Goal: Task Accomplishment & Management: Use online tool/utility

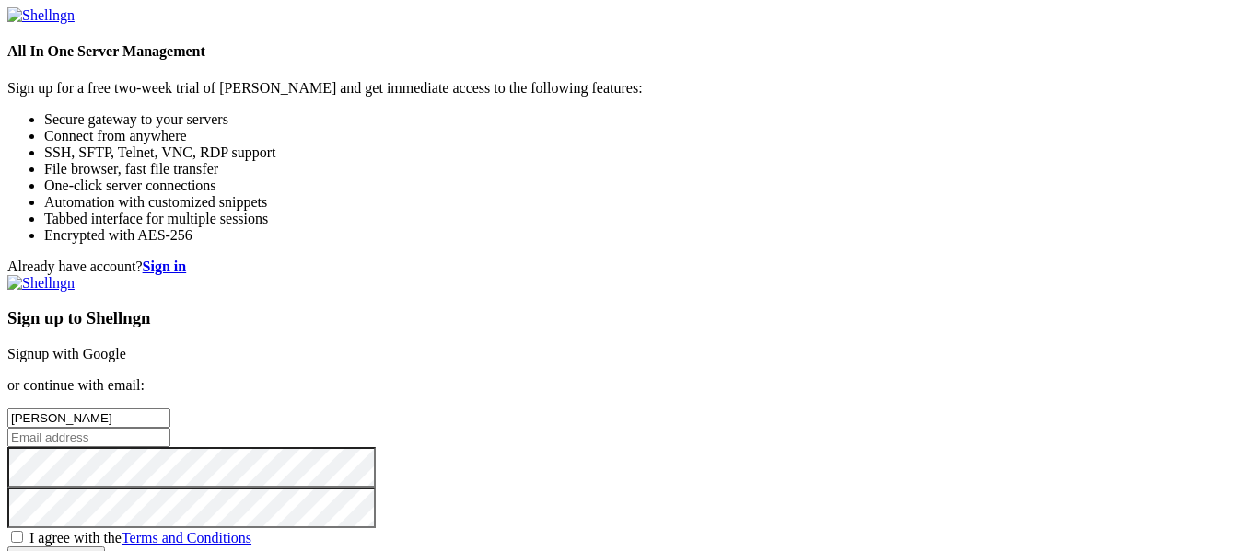
click at [170, 409] on input "[PERSON_NAME]" at bounding box center [88, 418] width 163 height 19
type input "[PERSON_NAME]"
click at [170, 428] on input "email" at bounding box center [88, 437] width 163 height 19
type input "[PERSON_NAME][EMAIL_ADDRESS][DOMAIN_NAME]"
click at [251, 530] on span "I agree with the Terms and Conditions" at bounding box center [140, 538] width 222 height 16
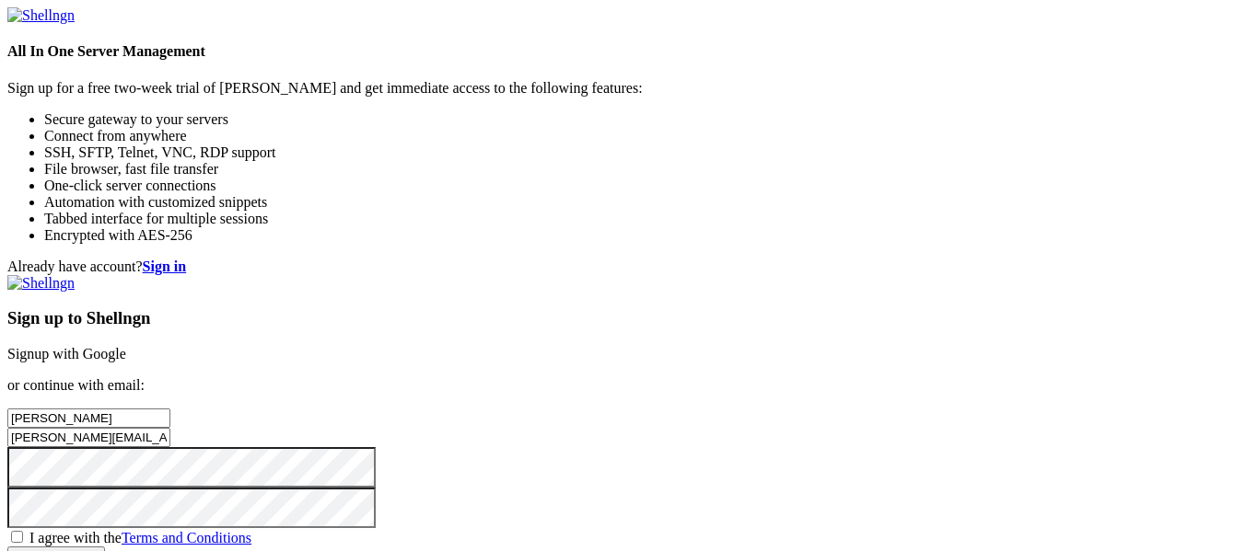
click at [23, 531] on input "I agree with the Terms and Conditions" at bounding box center [17, 537] width 12 height 12
checkbox input "true"
click at [687, 455] on div "Sign up to Shellngn Signup with Google or continue with email: [PERSON_NAME] [P…" at bounding box center [628, 420] width 1243 height 291
click at [105, 547] on input "Create account" at bounding box center [56, 556] width 98 height 19
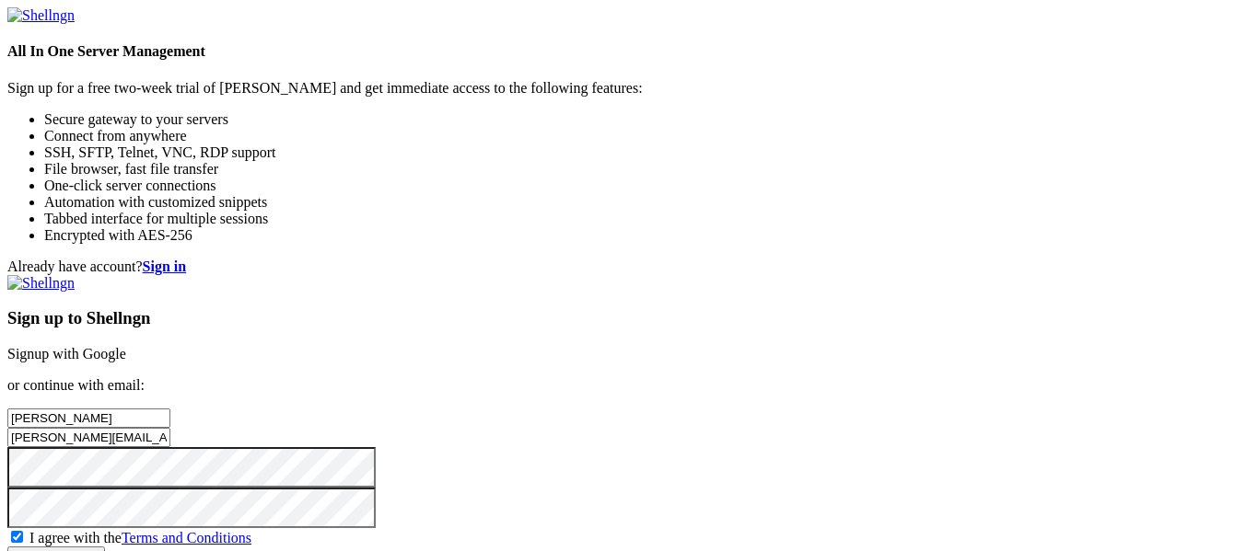
click at [105, 547] on input "Create account" at bounding box center [56, 556] width 98 height 19
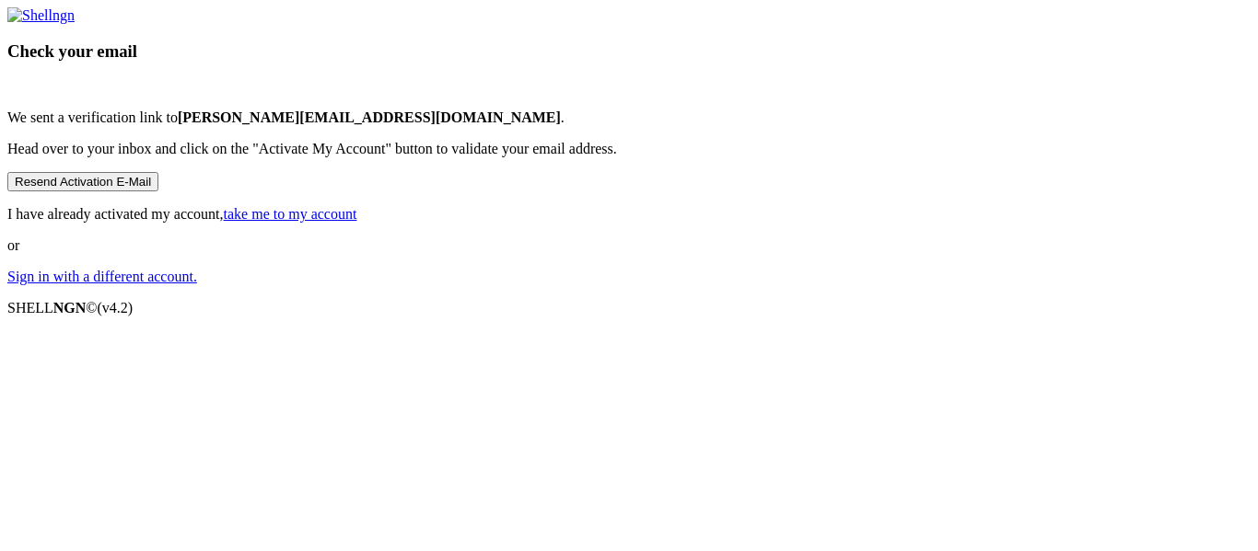
click at [158, 191] on button "Resend Activation E-Mail" at bounding box center [82, 181] width 151 height 19
click at [357, 222] on link "take me to my account" at bounding box center [290, 214] width 133 height 16
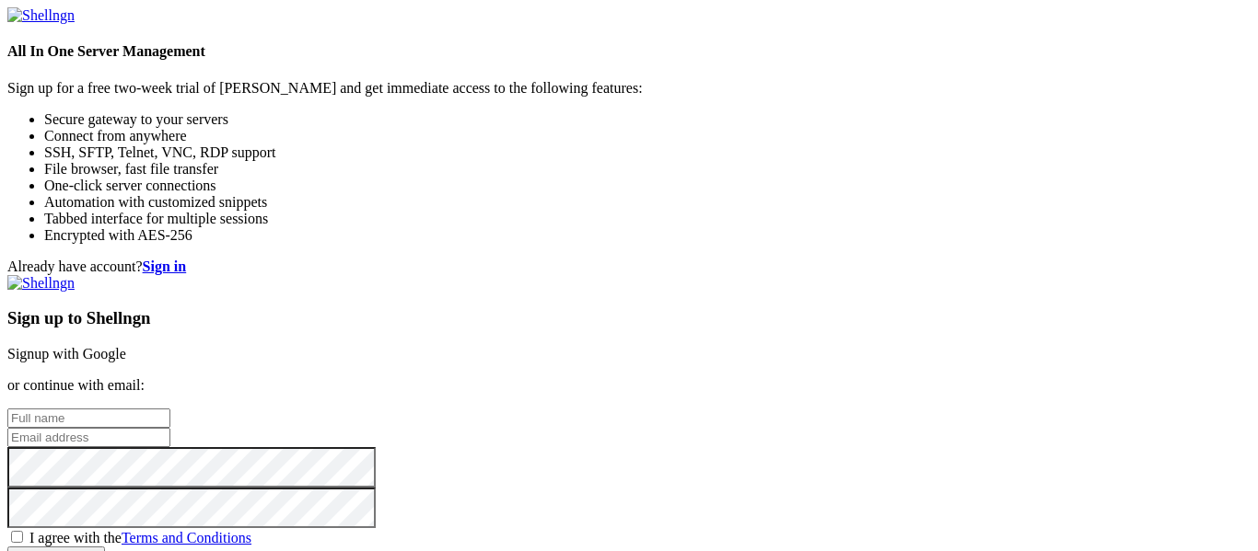
type input "[PERSON_NAME][EMAIL_ADDRESS][DOMAIN_NAME]"
drag, startPoint x: 831, startPoint y: 352, endPoint x: 694, endPoint y: 343, distance: 137.4
click at [170, 428] on input "[PERSON_NAME][EMAIL_ADDRESS][DOMAIN_NAME]" at bounding box center [88, 437] width 163 height 19
type input "timothy.driver@hotmail.com"
click at [170, 409] on input "text" at bounding box center [88, 418] width 163 height 19
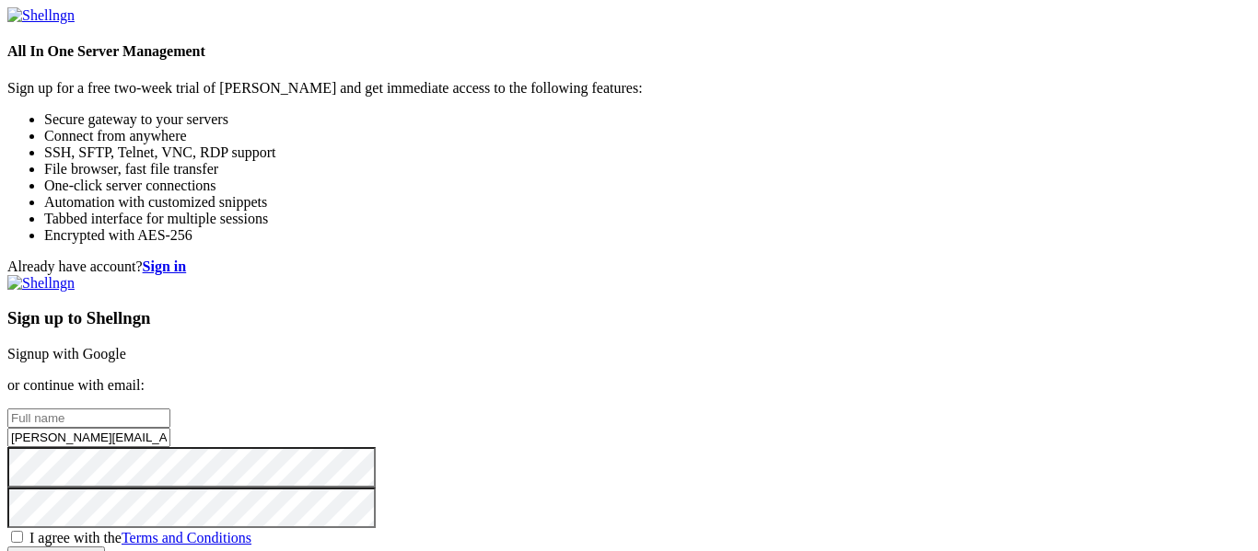
type input "[PERSON_NAME]"
click at [653, 528] on div "I agree with the Terms and Conditions" at bounding box center [628, 537] width 1243 height 18
click at [251, 530] on span "I agree with the Terms and Conditions" at bounding box center [140, 538] width 222 height 16
click at [23, 531] on input "I agree with the Terms and Conditions" at bounding box center [17, 537] width 12 height 12
checkbox input "true"
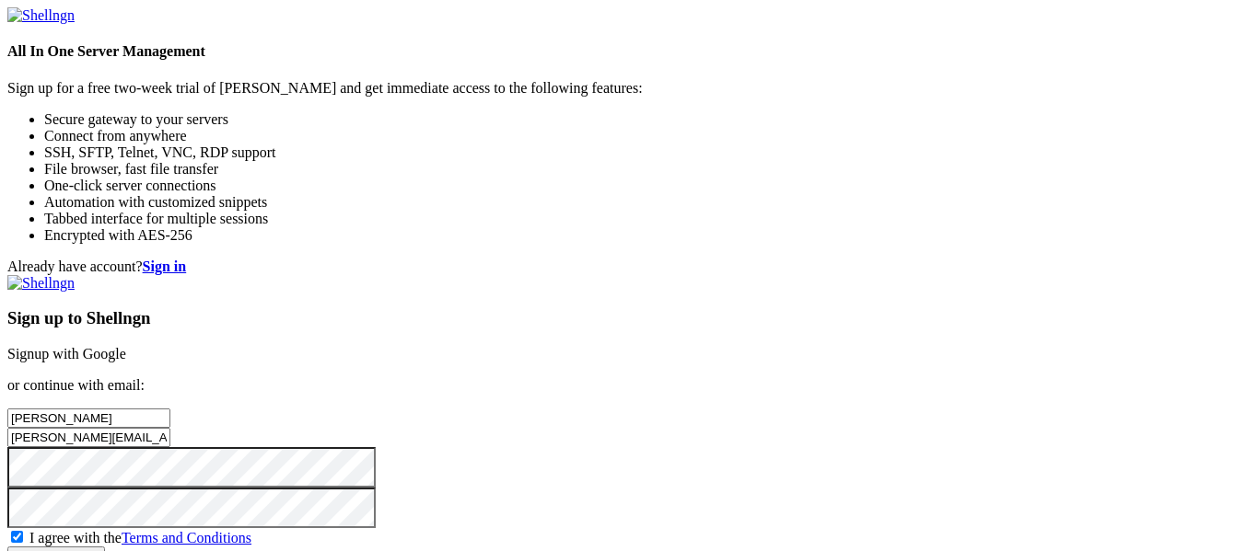
scroll to position [150, 0]
click at [105, 547] on input "Create account" at bounding box center [56, 556] width 98 height 19
click at [170, 428] on input "timothy.driver@hotmail.com" at bounding box center [88, 437] width 163 height 19
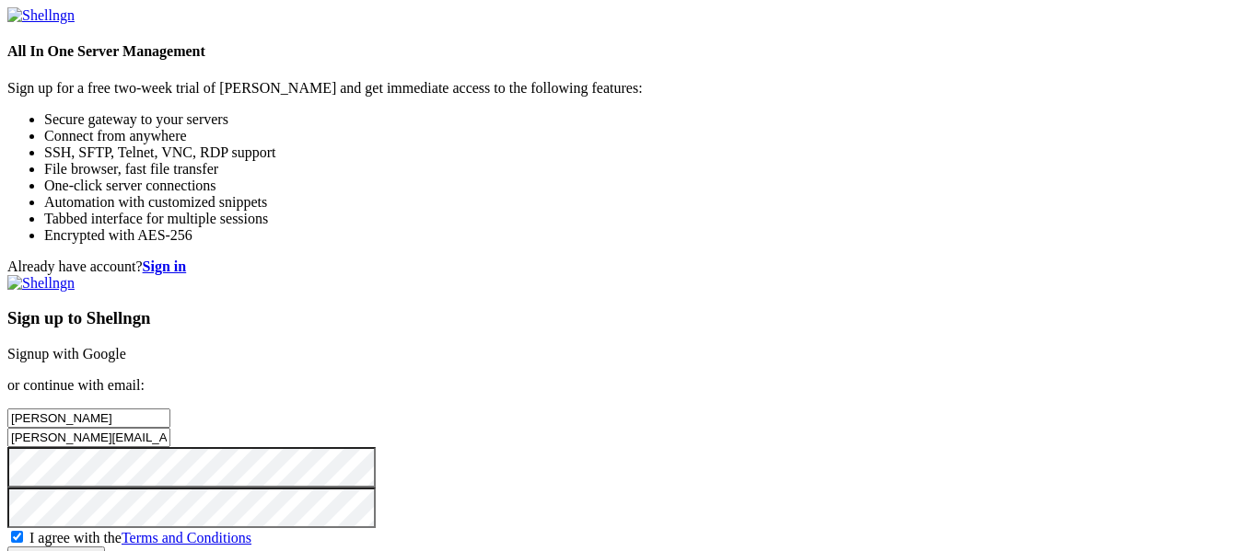
drag, startPoint x: 818, startPoint y: 166, endPoint x: 638, endPoint y: 159, distance: 179.6
click at [170, 428] on input "timothy.driver@hotmail.com" at bounding box center [88, 437] width 163 height 19
click at [126, 346] on link "Signup with Google" at bounding box center [66, 354] width 119 height 16
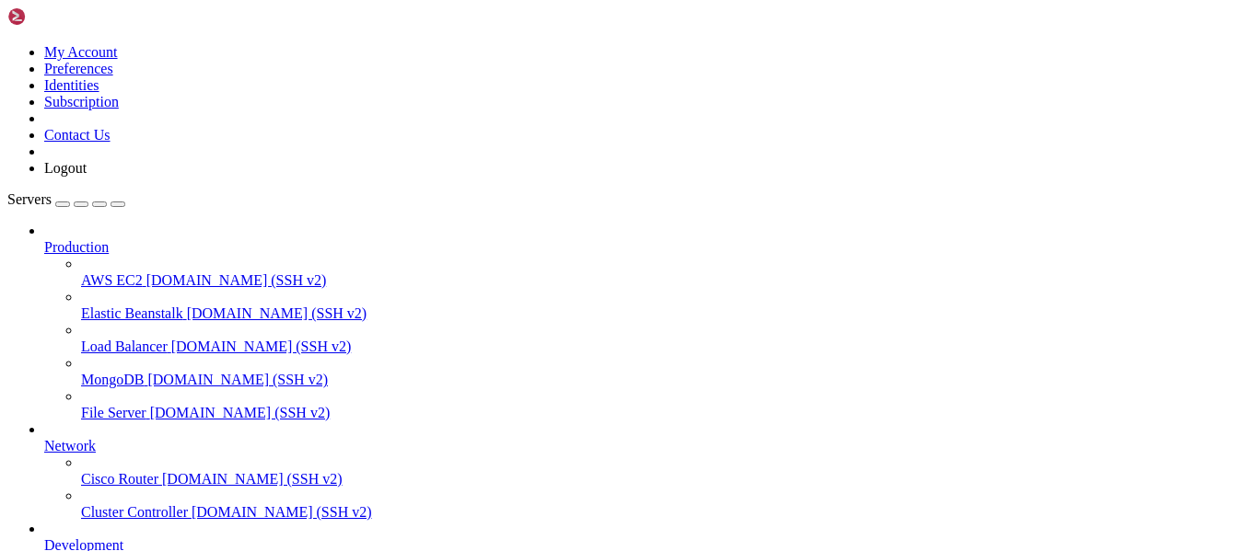
scroll to position [191, 0]
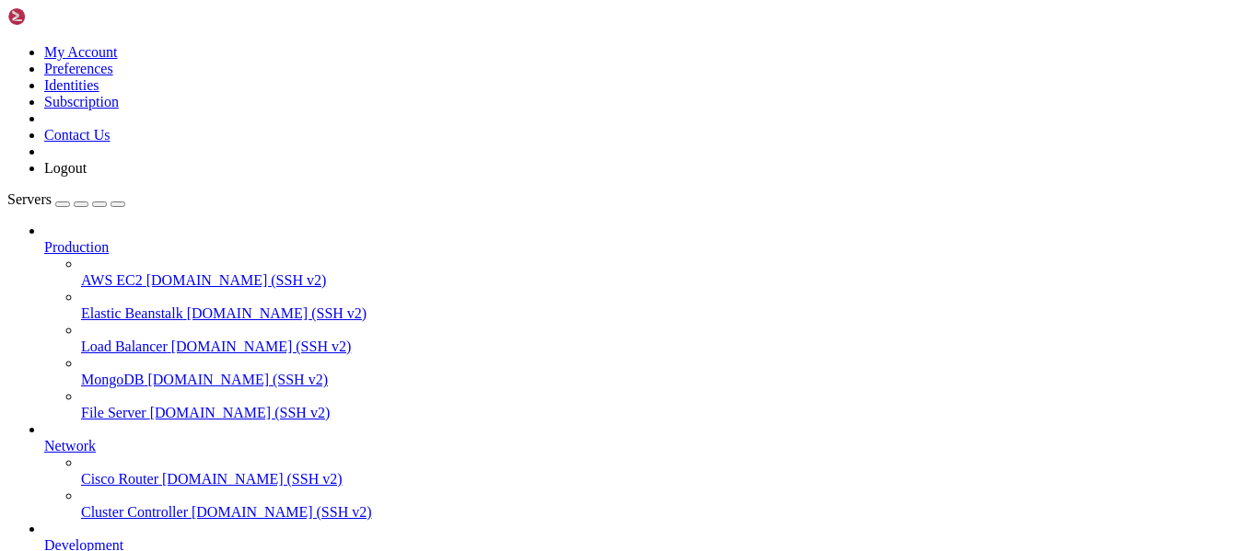
drag, startPoint x: 187, startPoint y: 1427, endPoint x: 417, endPoint y: 1512, distance: 245.3
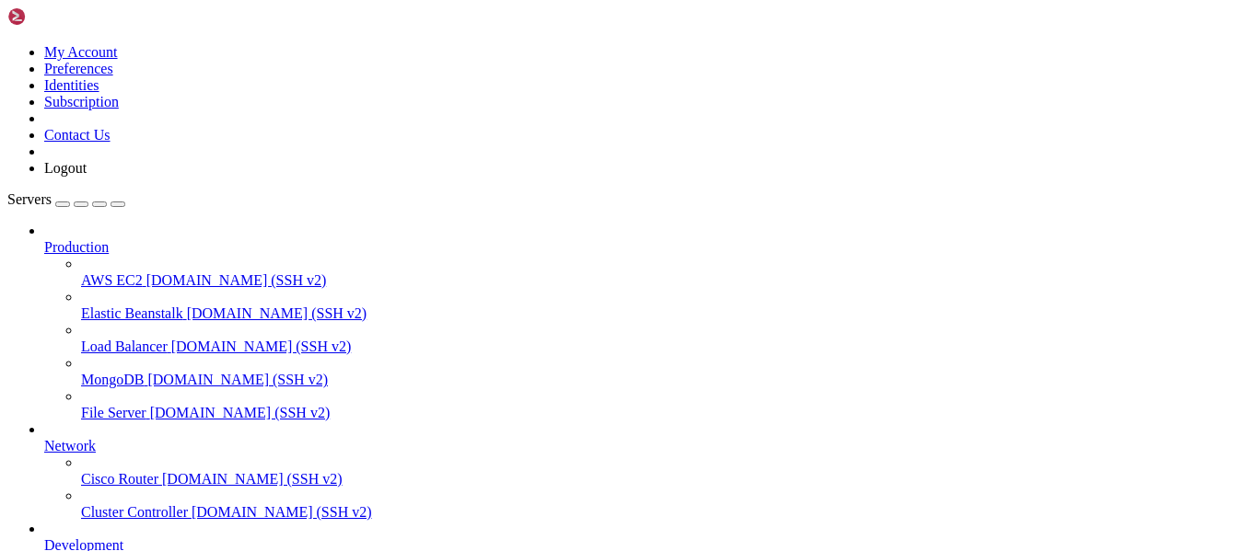
scroll to position [542, 0]
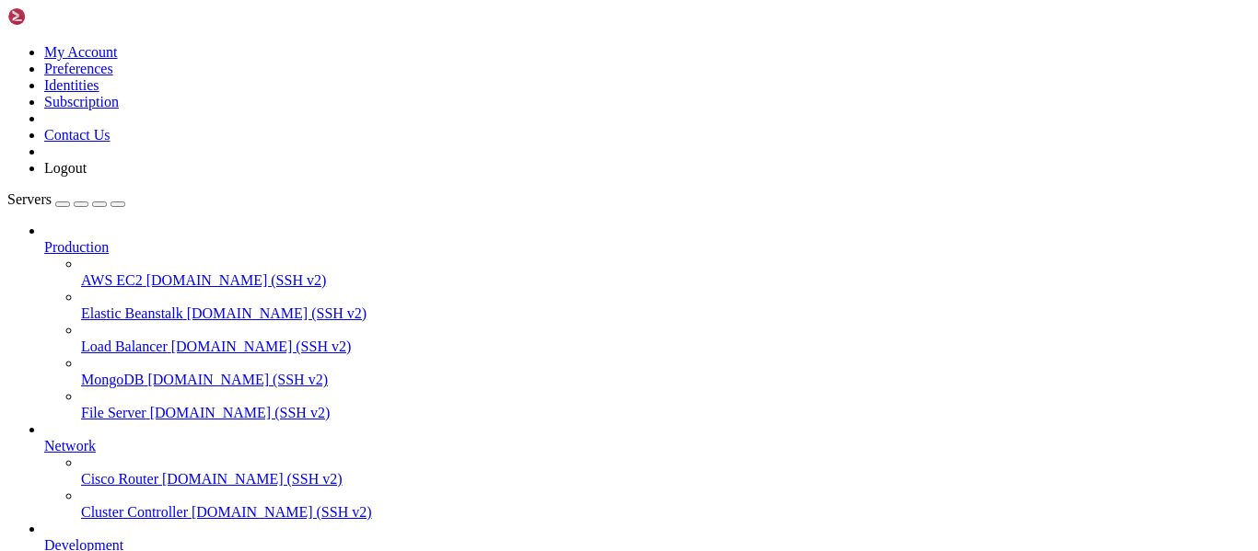
click at [7, 44] on icon at bounding box center [7, 44] width 0 height 0
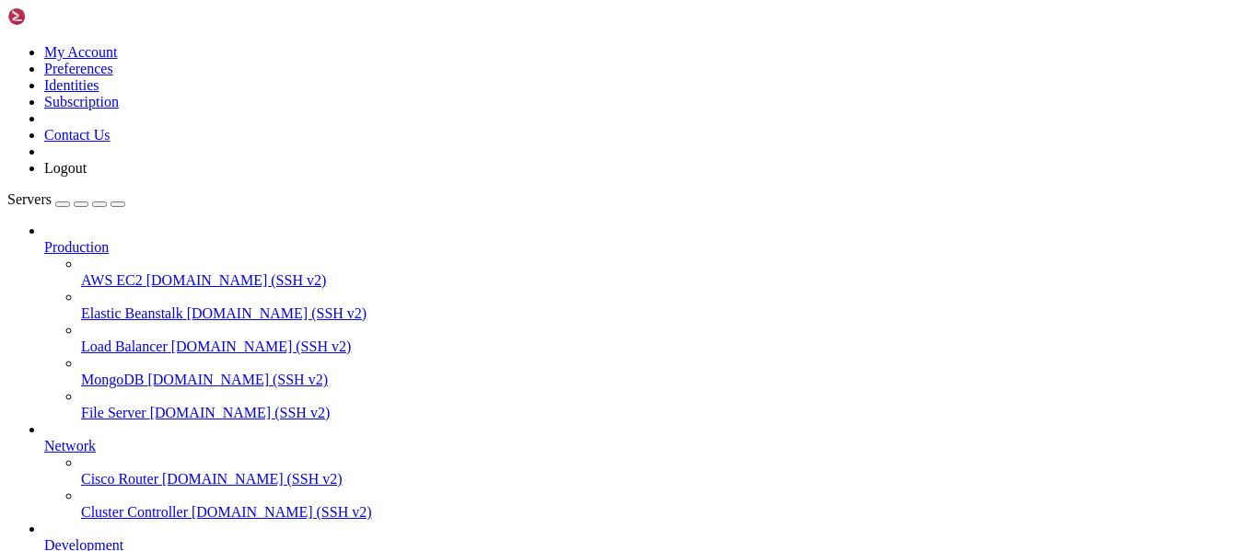
click at [7, 44] on link at bounding box center [7, 44] width 0 height 0
click at [118, 204] on icon "button" at bounding box center [118, 204] width 0 height 0
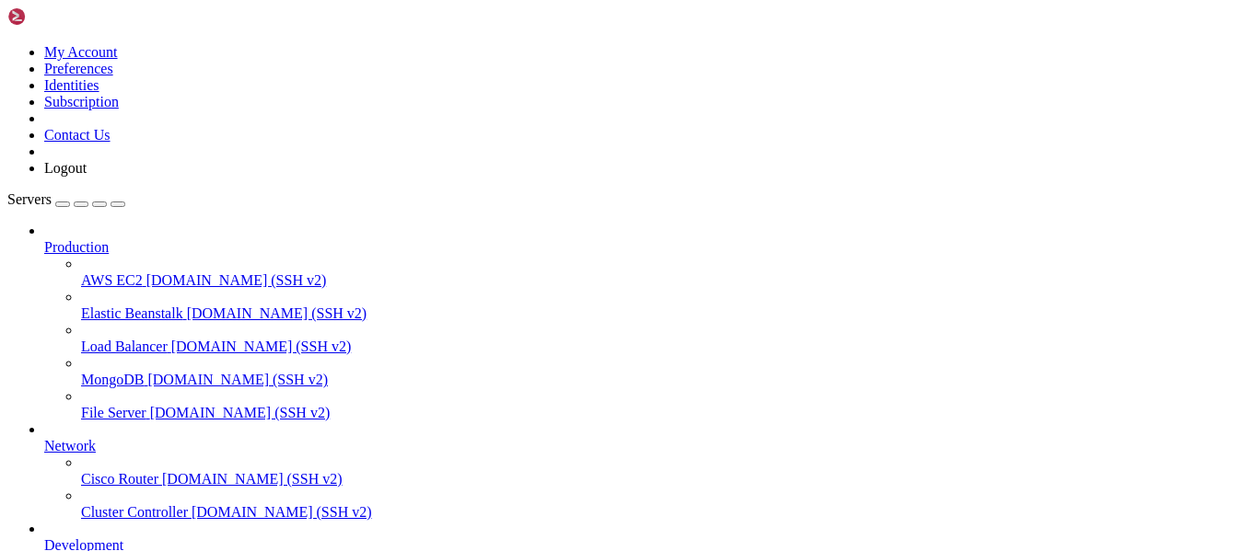
scroll to position [978, 0]
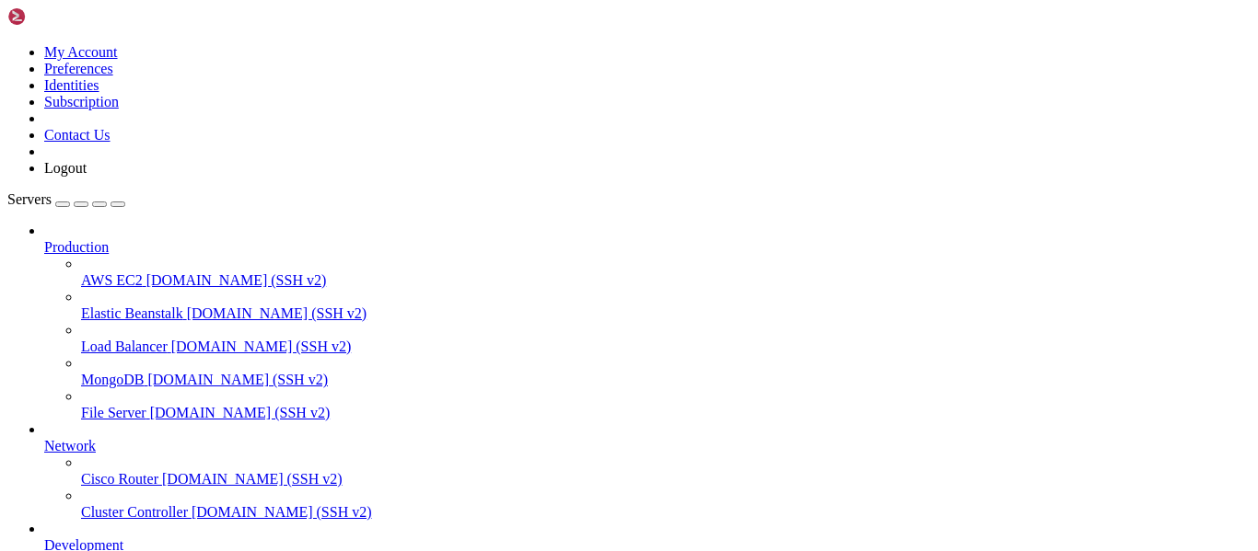
scroll to position [547, 0]
drag, startPoint x: 375, startPoint y: 1490, endPoint x: 580, endPoint y: 1485, distance: 205.4
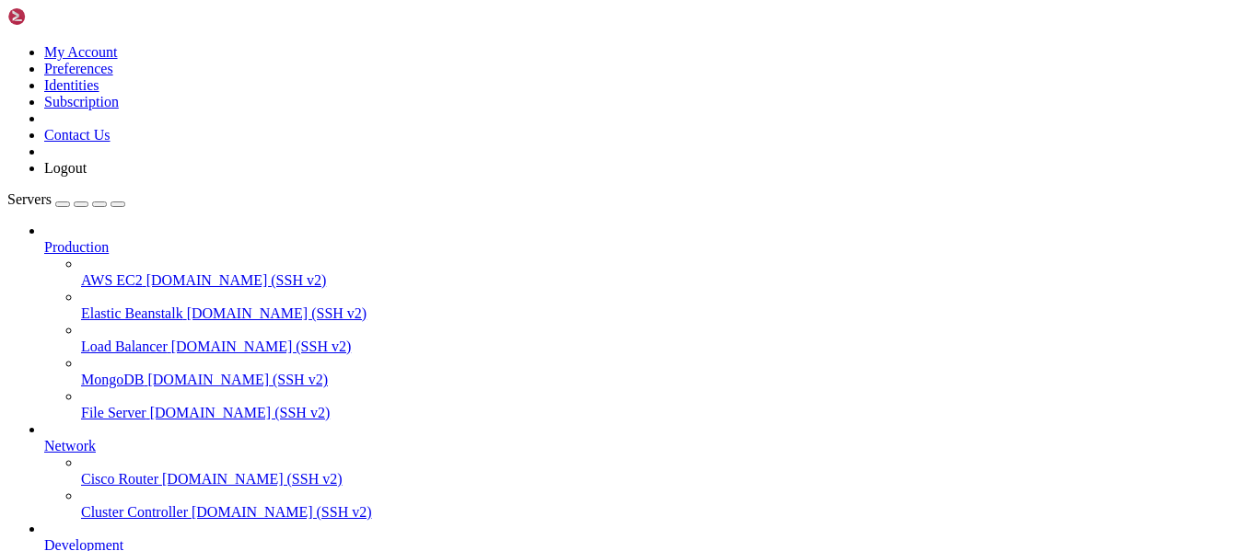
type input "/home/timothy"
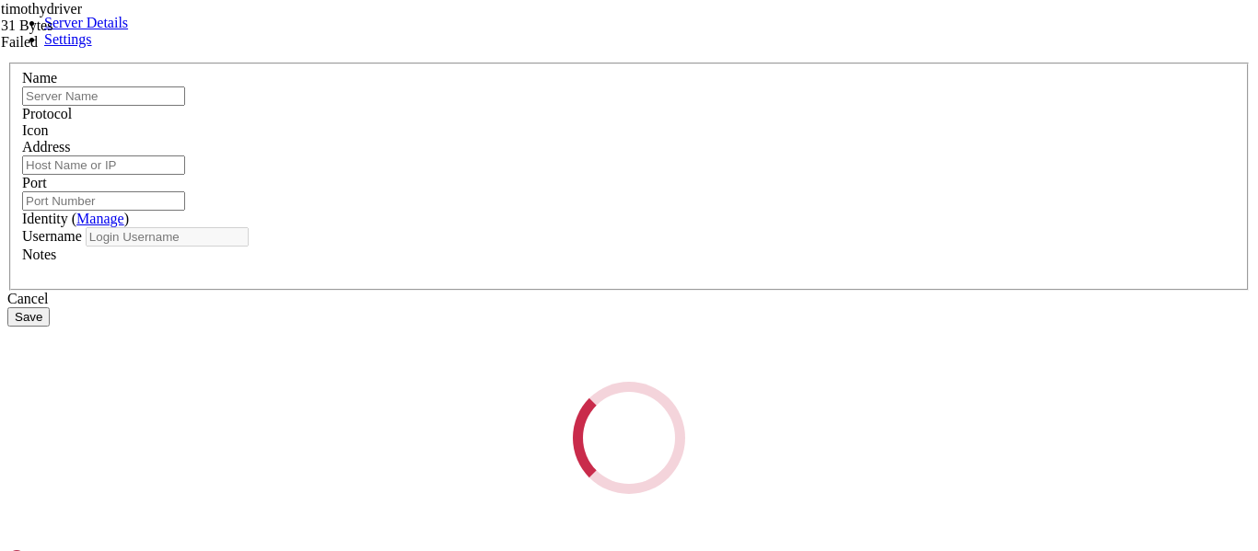
type input "Timothydriver.co.uk"
type input "timothydriver.co.uk"
type input "7822"
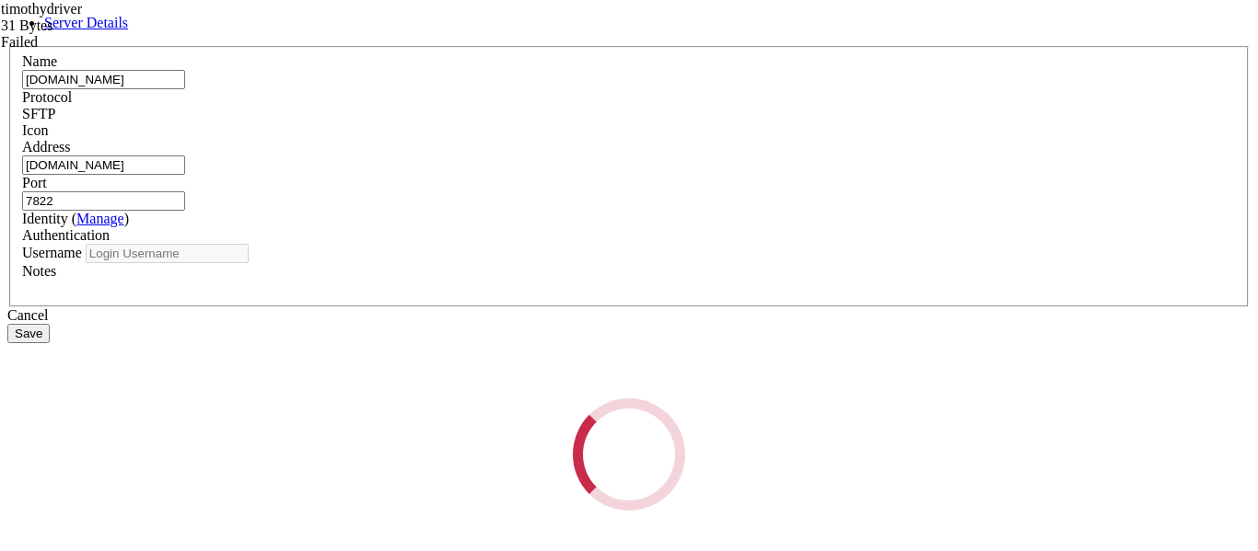
type input "[PERSON_NAME]"
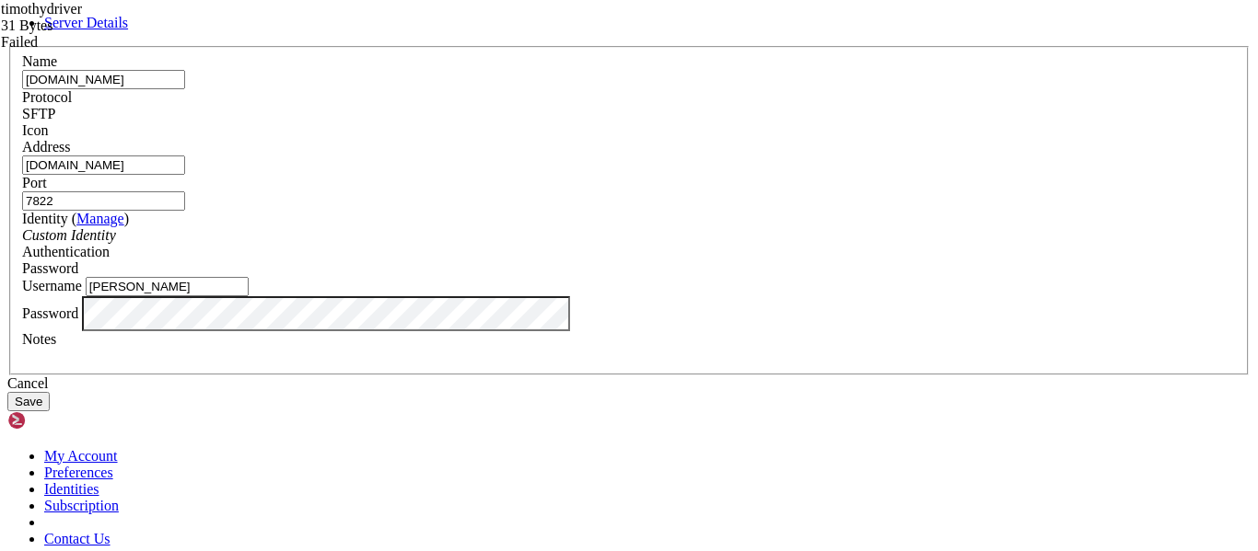
scroll to position [0, 0]
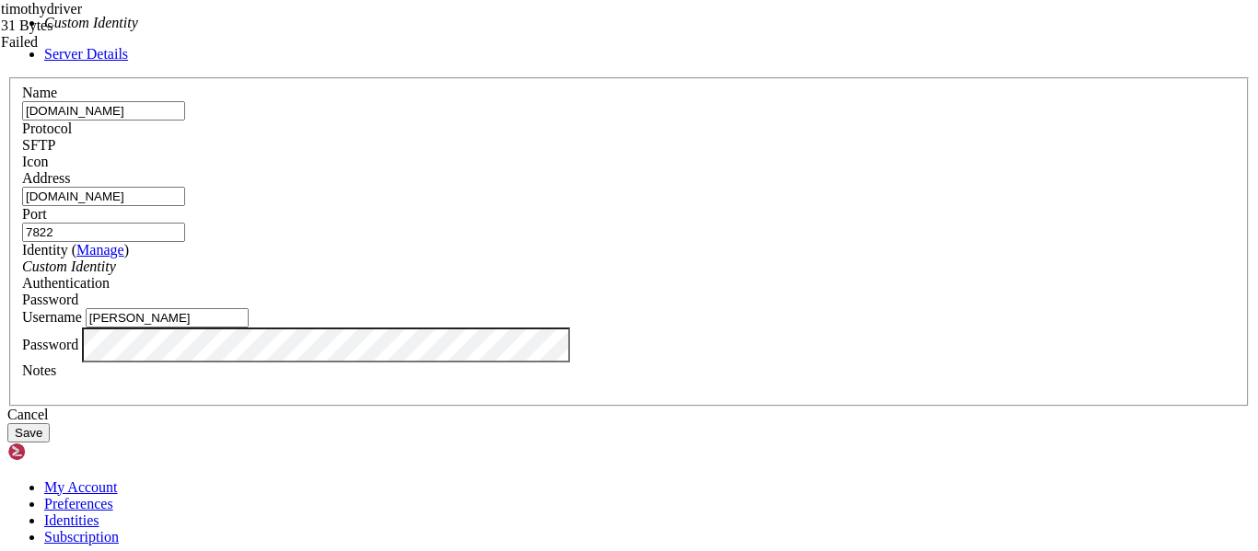
click at [591, 259] on div "Custom Identity" at bounding box center [628, 267] width 1213 height 17
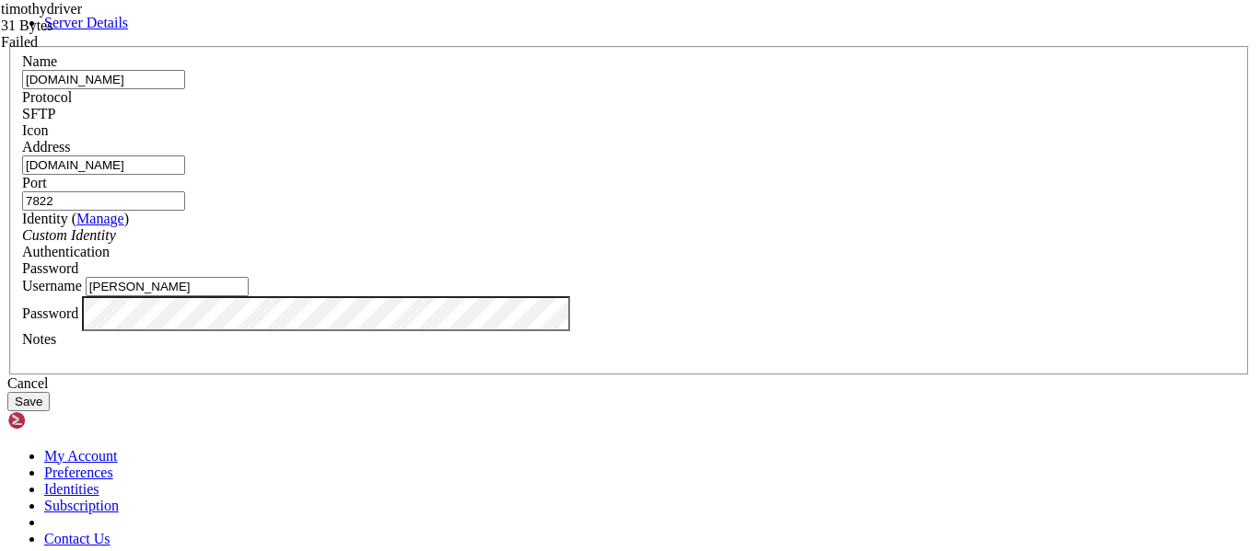
click at [7, 46] on icon at bounding box center [7, 46] width 0 height 0
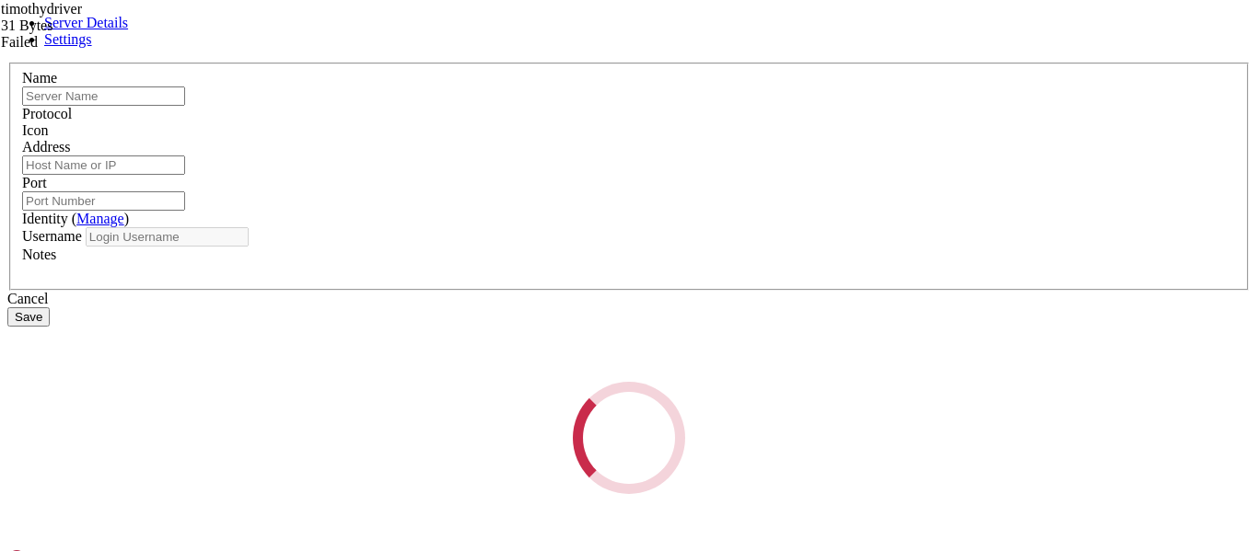
type input "Timothydriver.co.uk"
type input "timothydriver.co.uk"
type input "7822"
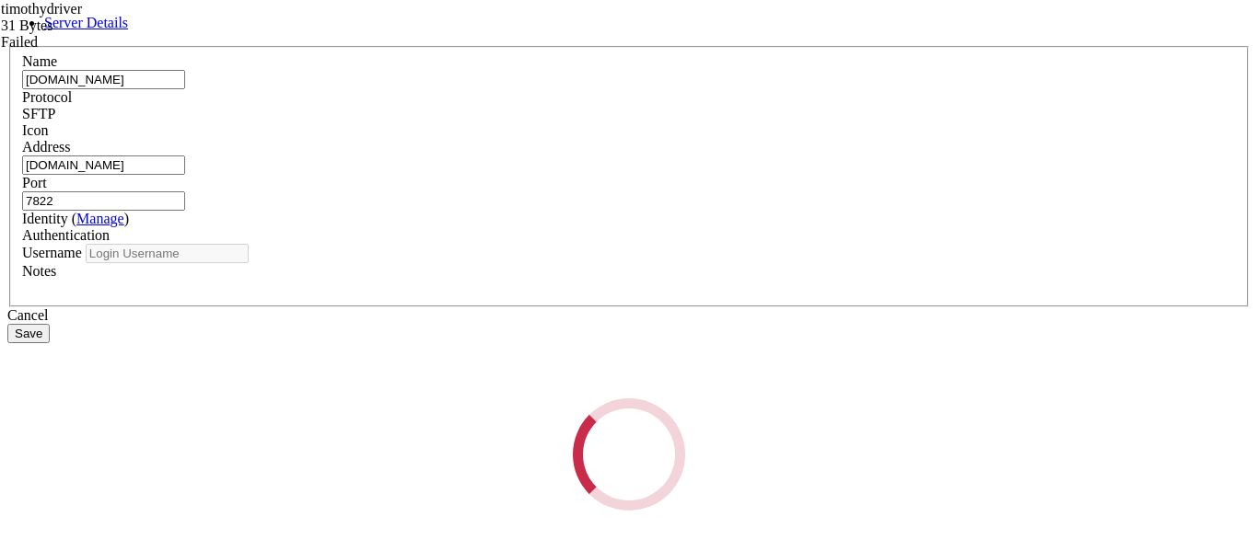
type input "[PERSON_NAME]"
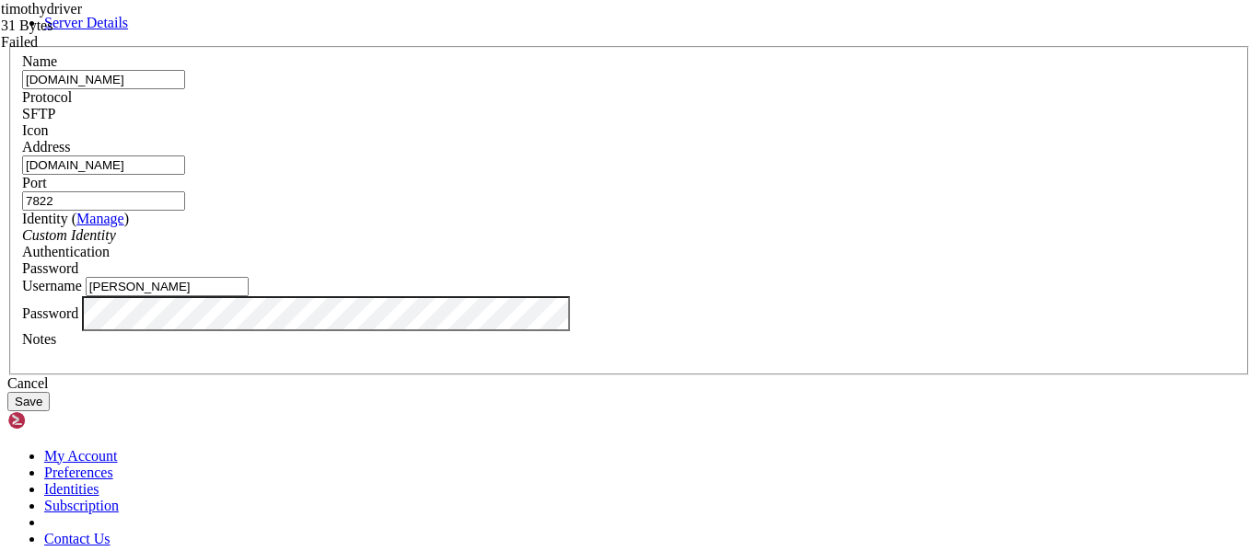
click at [50, 412] on button "Save" at bounding box center [28, 401] width 42 height 19
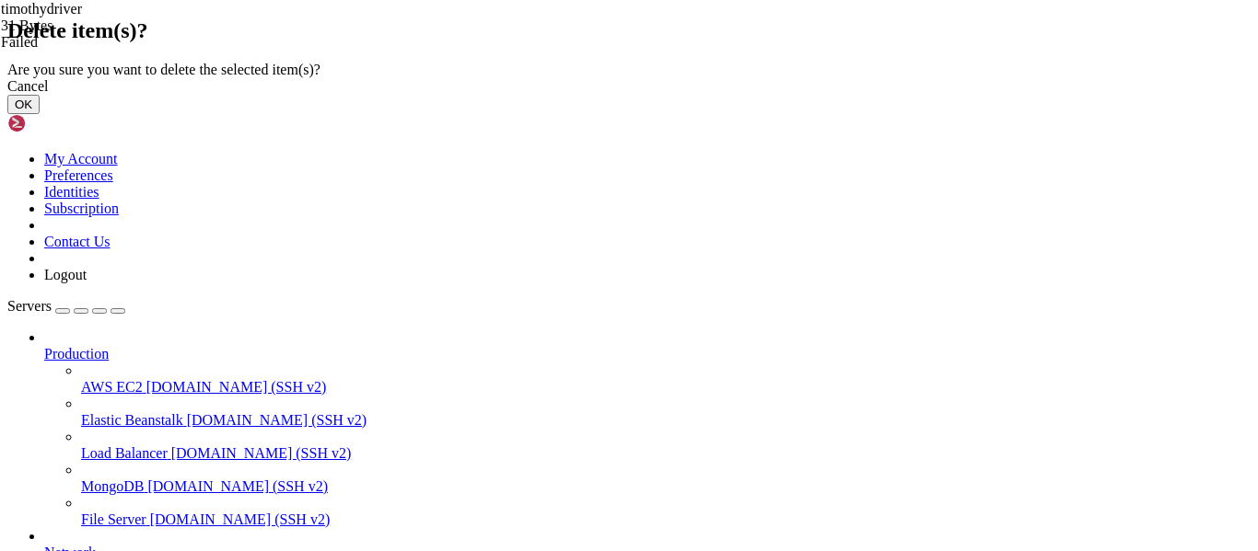
click at [40, 114] on button "OK" at bounding box center [23, 104] width 32 height 19
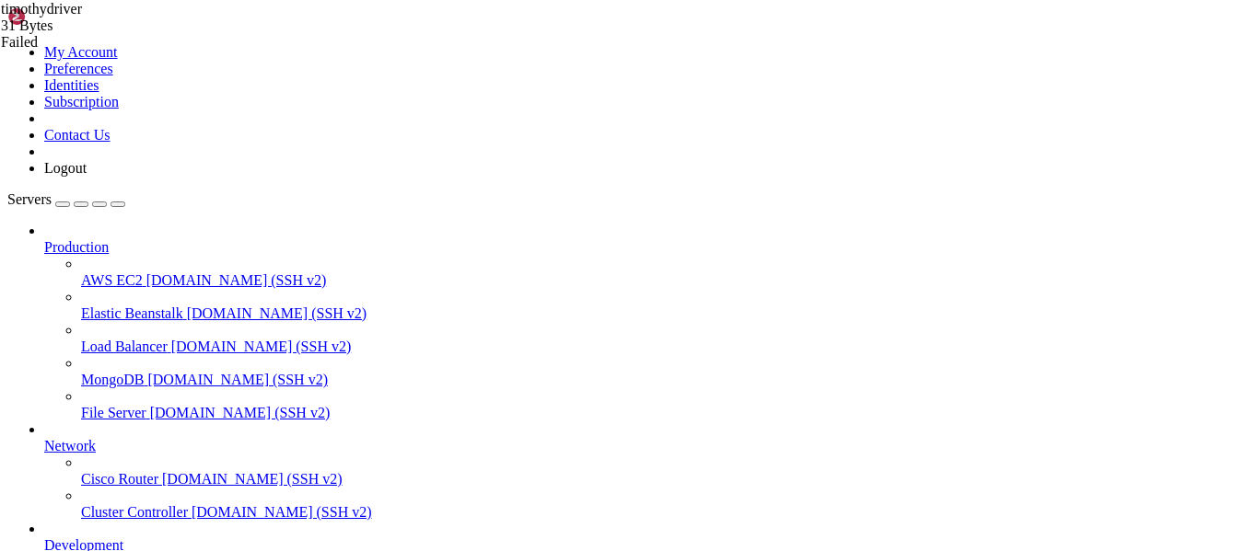
scroll to position [143, 0]
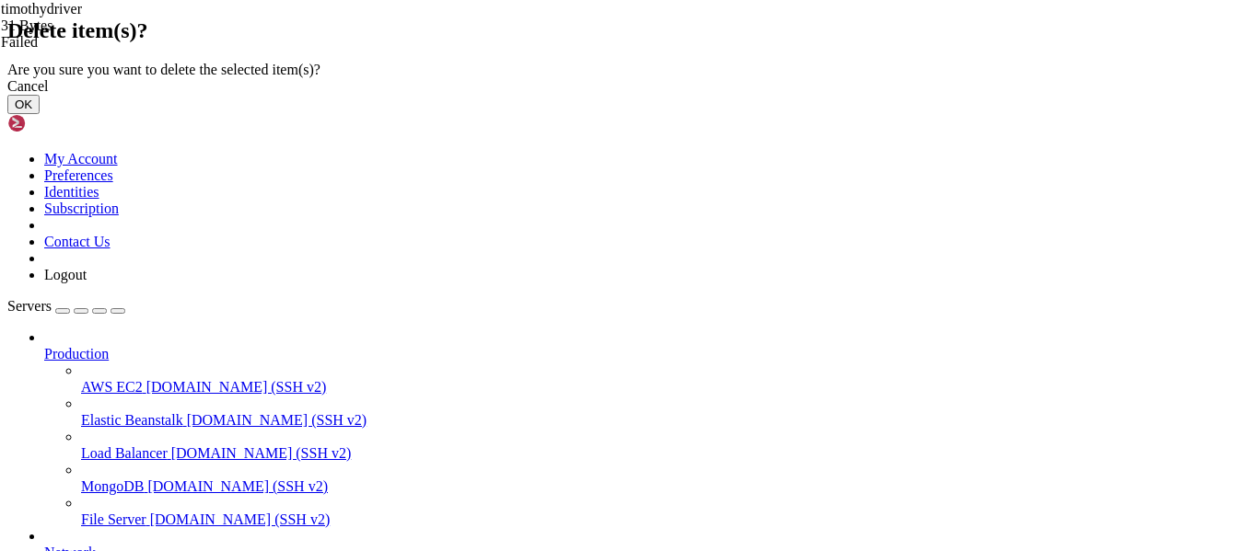
click at [40, 114] on button "OK" at bounding box center [23, 104] width 32 height 19
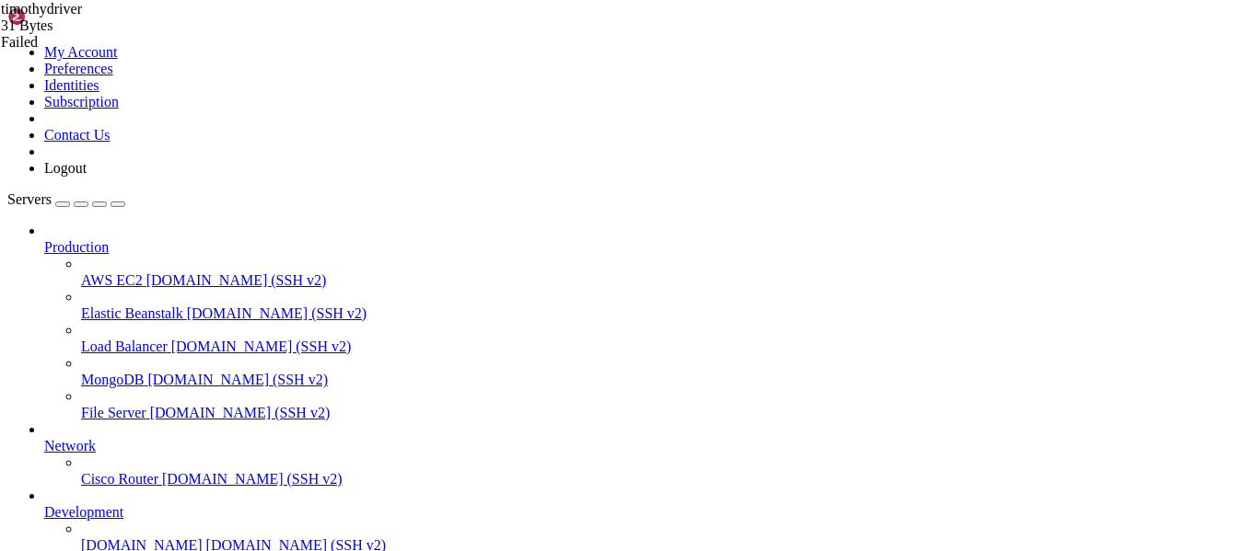
scroll to position [94, 0]
click at [131, 471] on span "Cisco Router" at bounding box center [119, 479] width 77 height 16
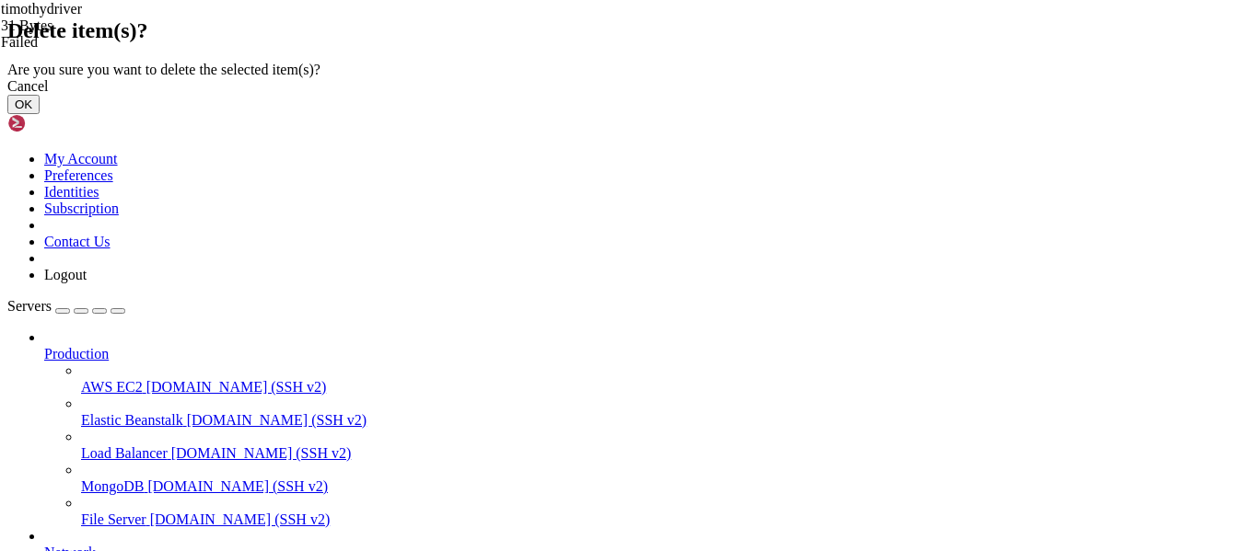
click at [40, 114] on button "OK" at bounding box center [23, 104] width 32 height 19
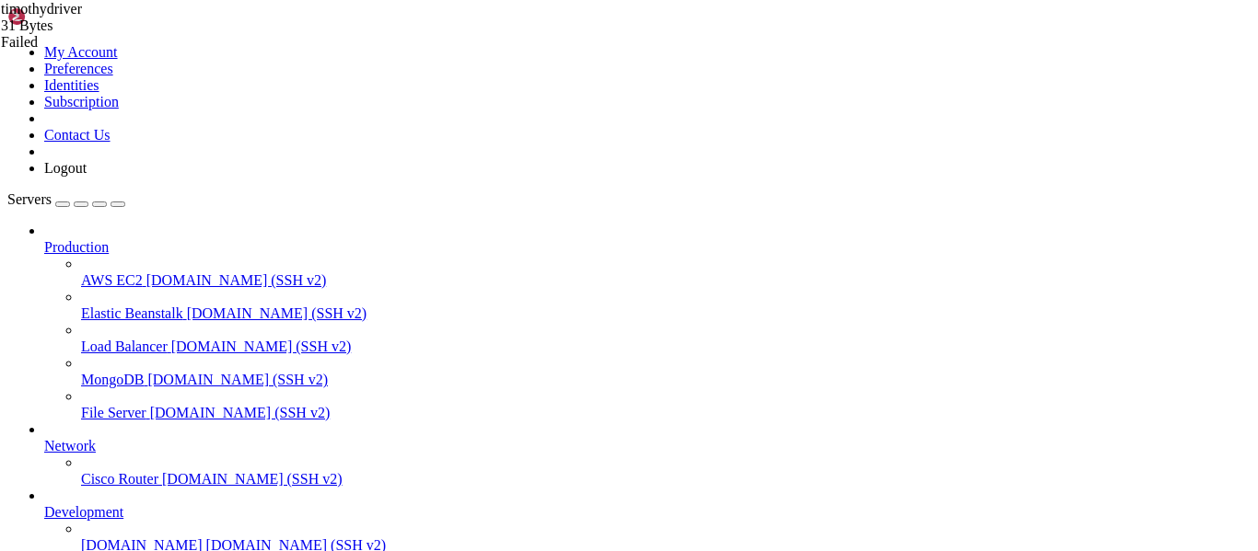
scroll to position [45, 0]
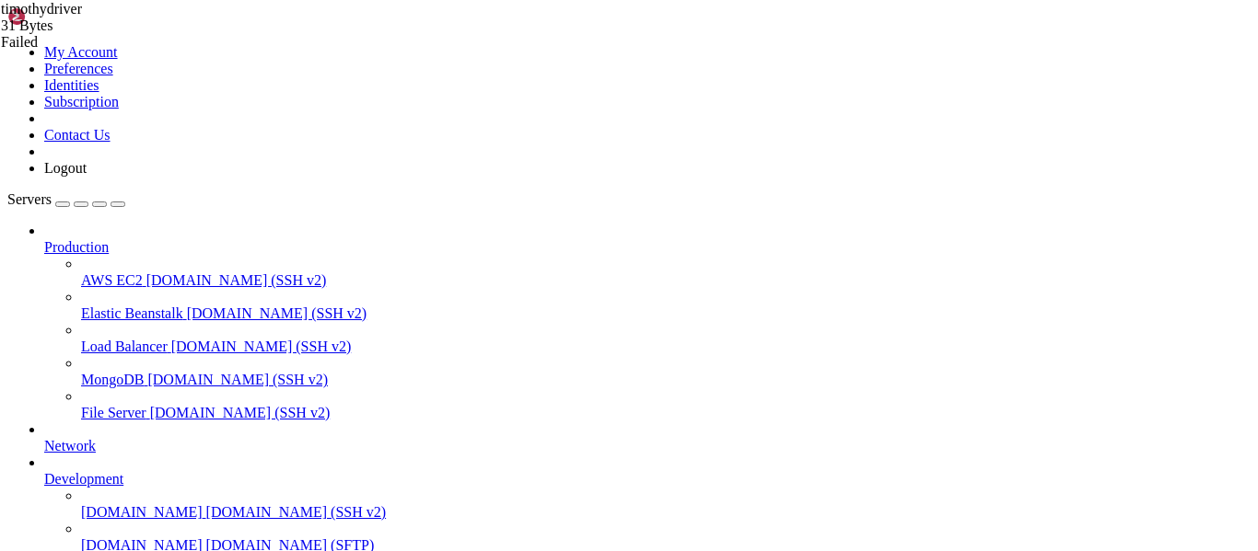
click at [147, 372] on span "demo.shellngn.com (SSH v2)" at bounding box center [237, 380] width 180 height 16
click at [81, 273] on span "AWS EC2" at bounding box center [112, 281] width 62 height 16
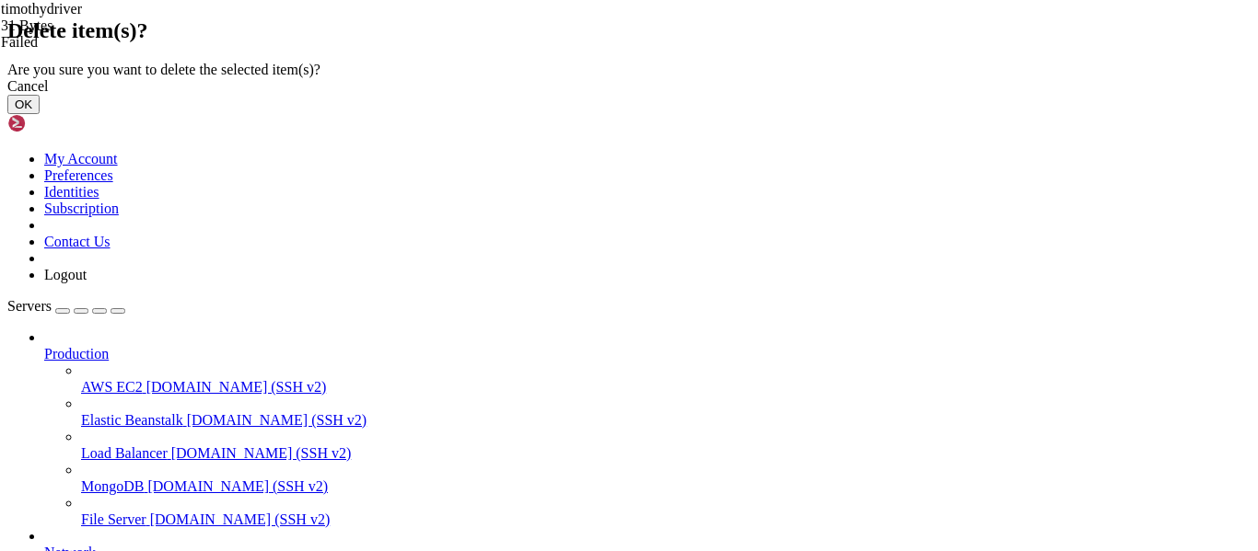
click at [40, 114] on button "OK" at bounding box center [23, 104] width 32 height 19
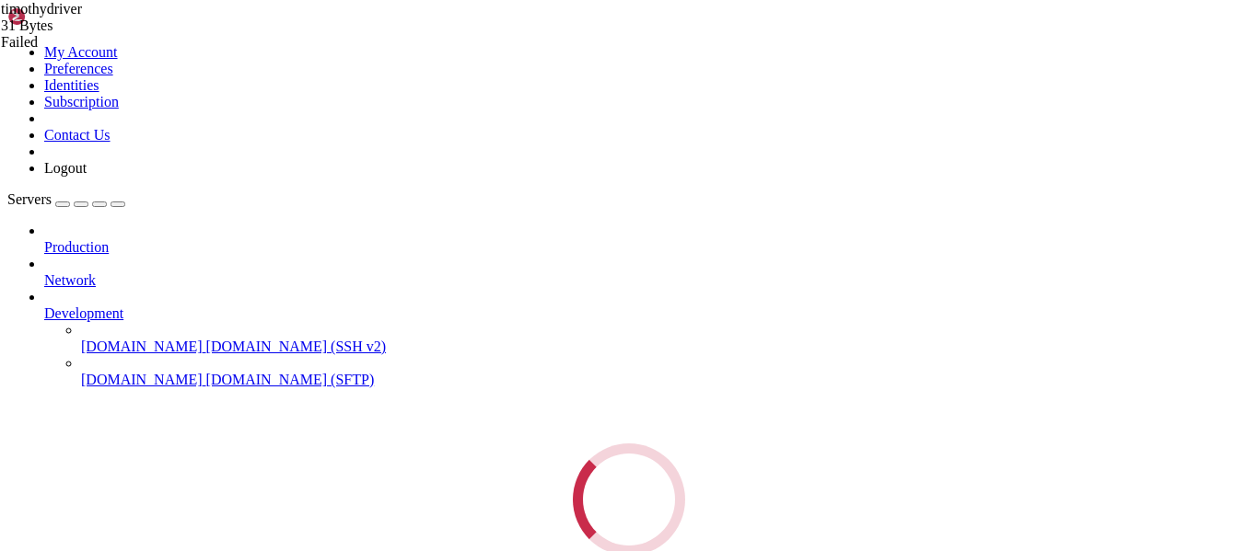
scroll to position [0, 0]
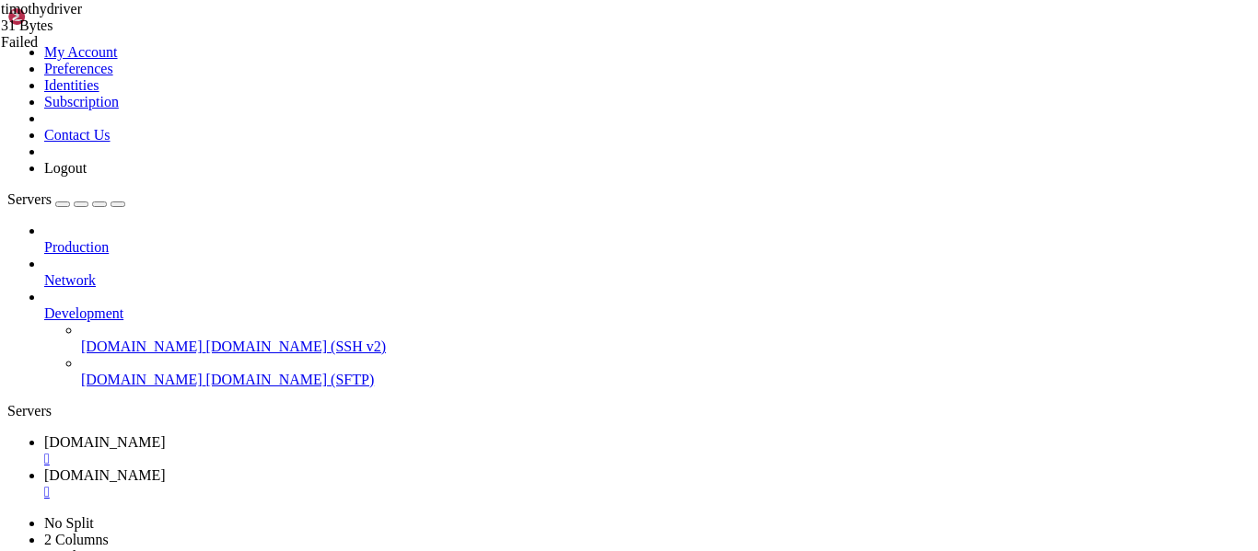
click at [93, 273] on span "Network" at bounding box center [70, 281] width 52 height 16
click at [99, 239] on link "Production" at bounding box center [647, 247] width 1206 height 17
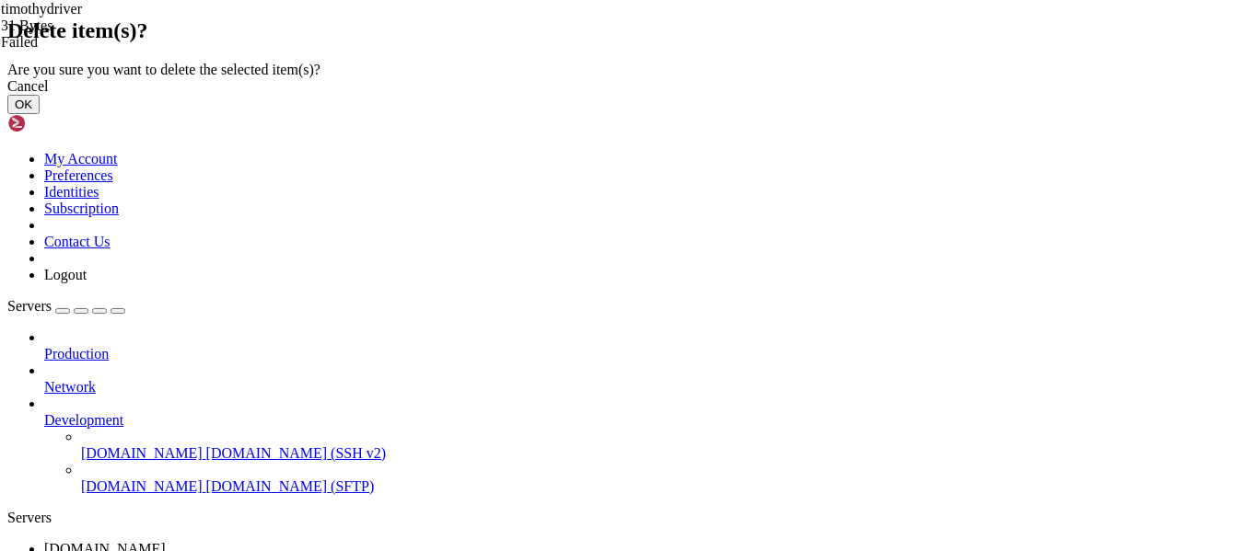
click at [40, 114] on button "OK" at bounding box center [23, 104] width 32 height 19
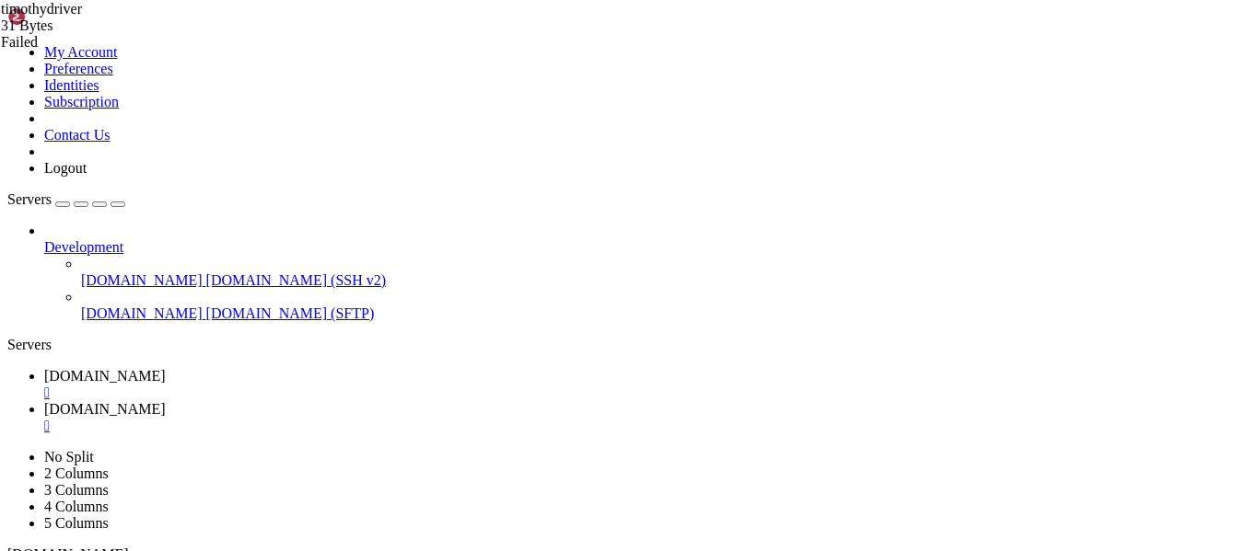
click at [123, 239] on span "Development" at bounding box center [83, 247] width 79 height 16
click at [44, 239] on icon at bounding box center [44, 239] width 0 height 0
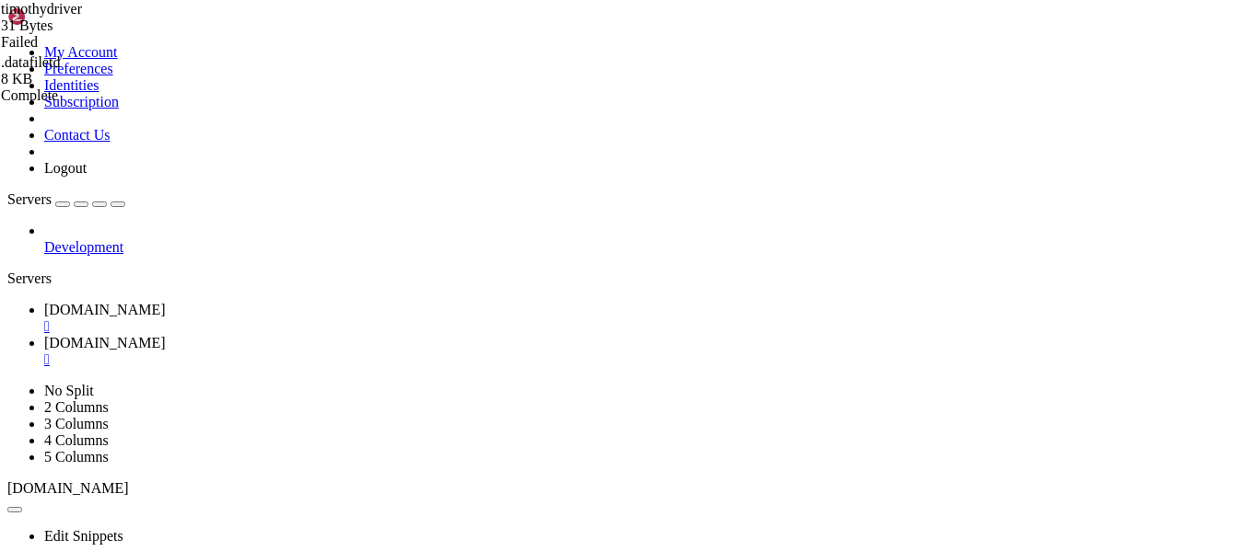
type input "/home/timothy/timothydriver/.datafiletd/importantPages"
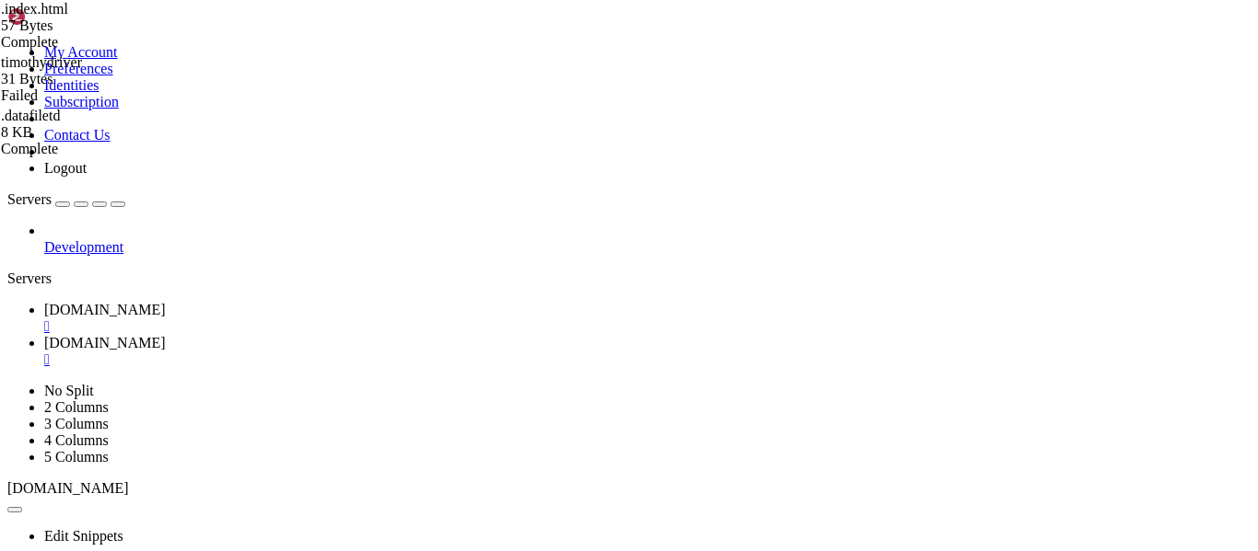
type textarea "<p></p>"
paste textarea
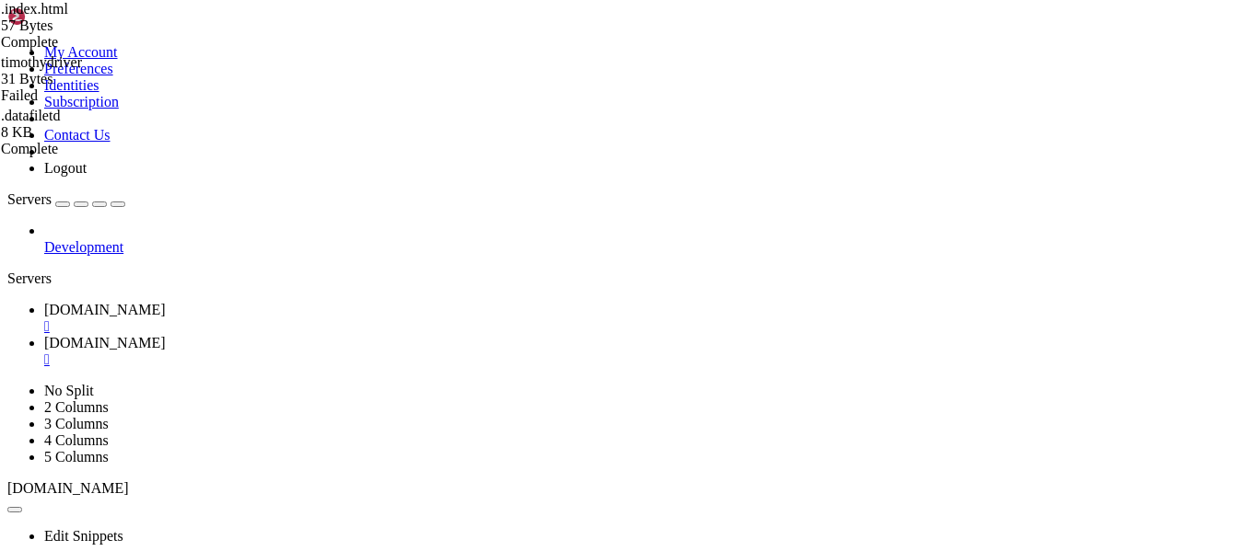
click at [166, 302] on span "Timothydriver.co.uk" at bounding box center [105, 310] width 122 height 16
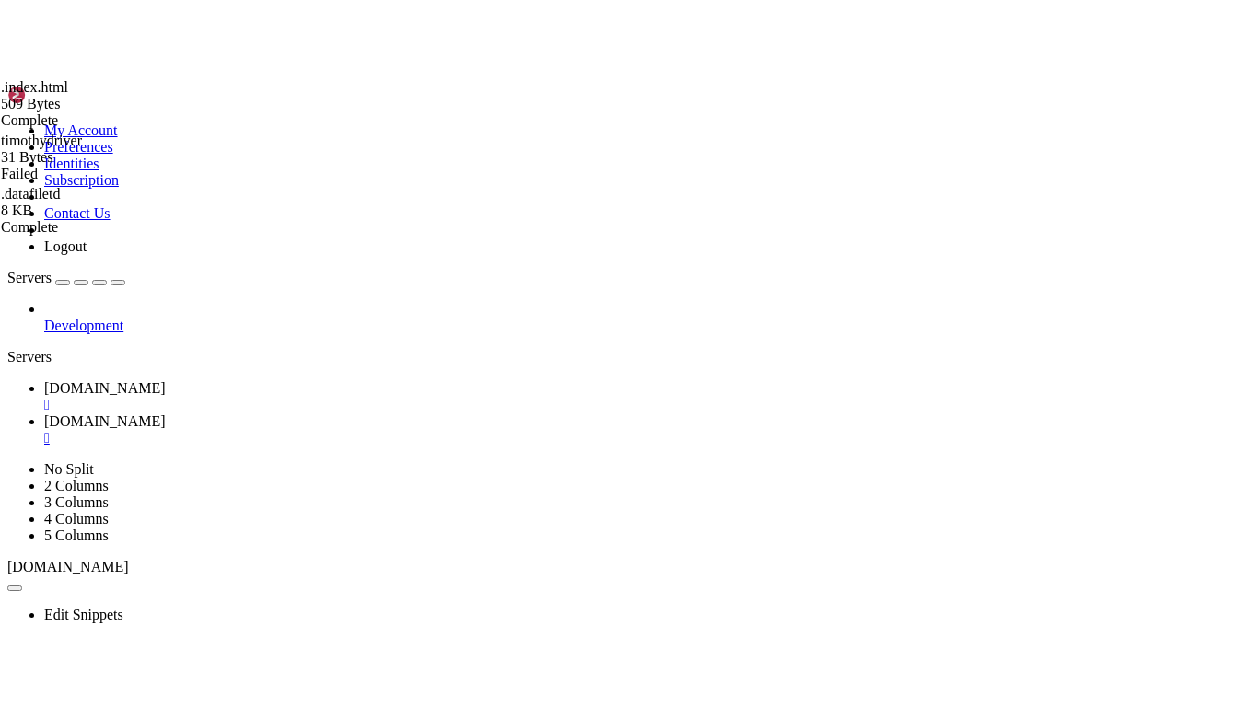
scroll to position [663, 0]
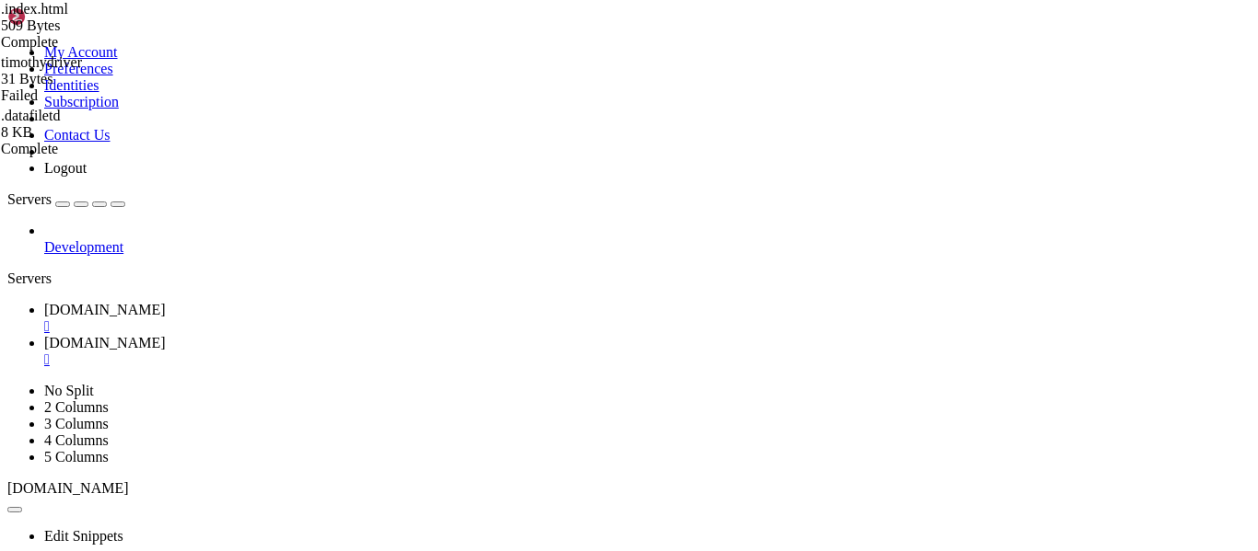
click at [123, 239] on span "Development" at bounding box center [83, 247] width 79 height 16
click at [219, 223] on div at bounding box center [647, 231] width 1206 height 17
click at [44, 239] on icon at bounding box center [44, 239] width 0 height 0
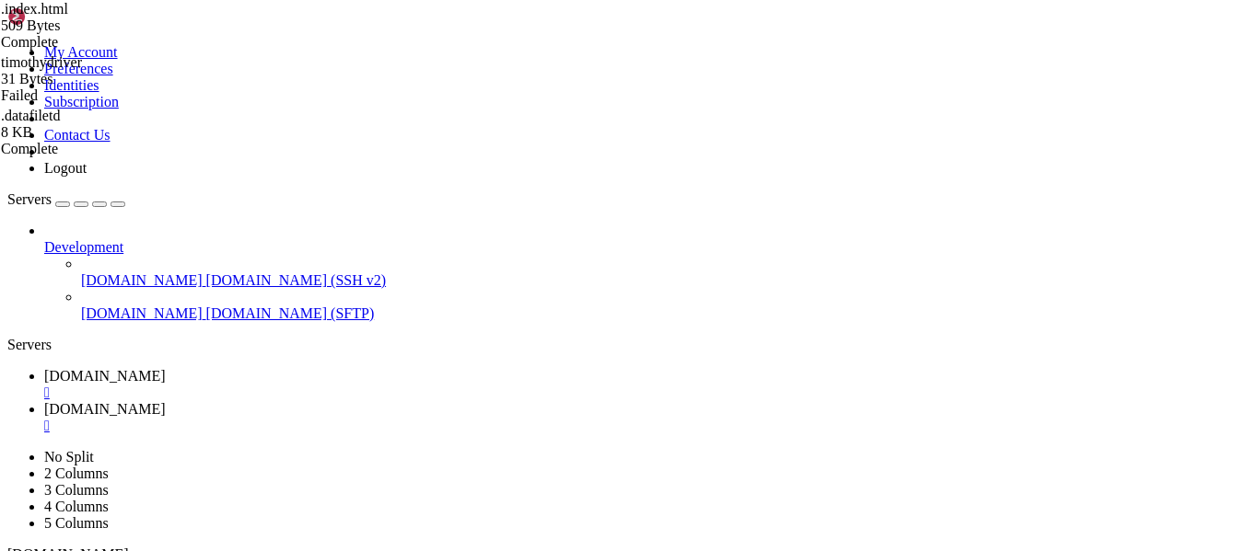
click at [44, 239] on icon at bounding box center [44, 239] width 0 height 0
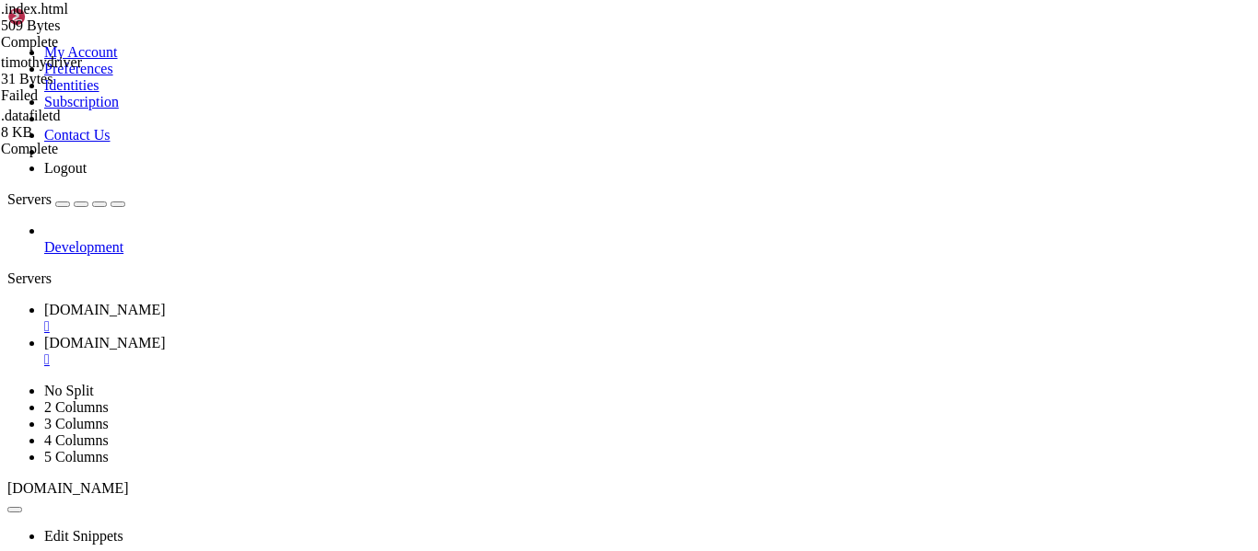
click at [125, 202] on button "button" at bounding box center [117, 205] width 15 height 6
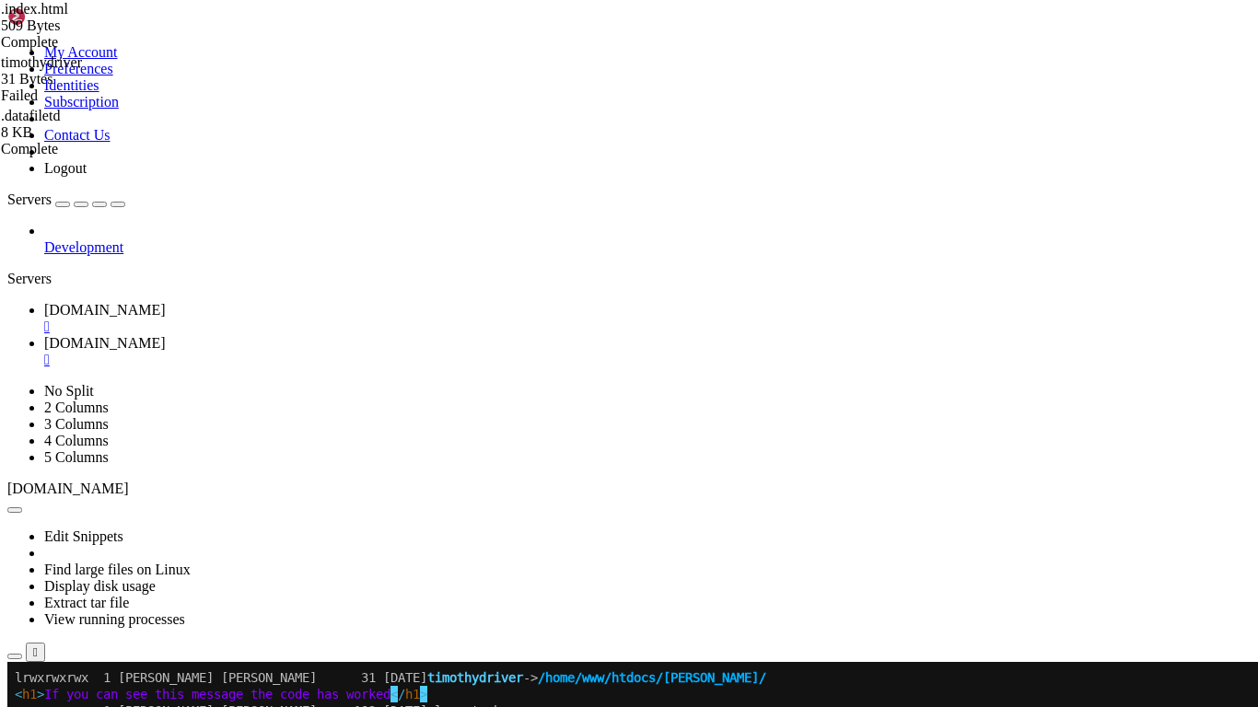
scroll to position [514, 0]
click at [651, 551] on div at bounding box center [628, 662] width 1243 height 0
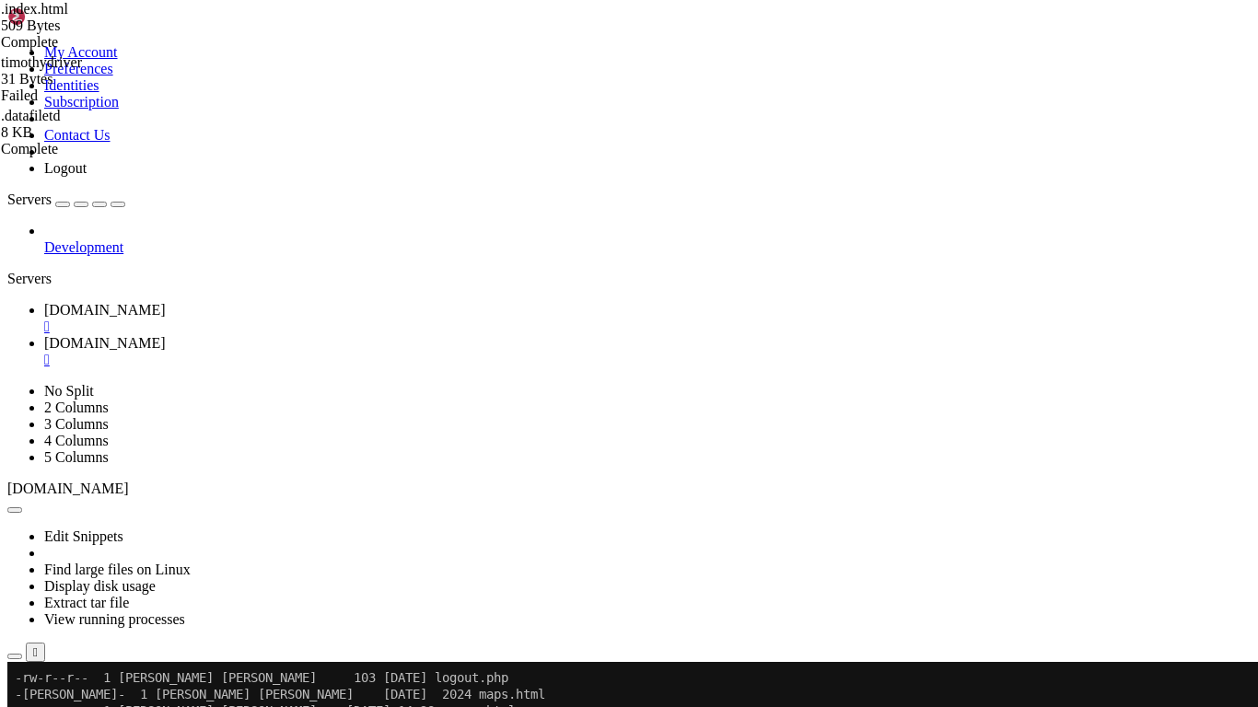
scroll to position [547, 0]
click at [635, 551] on div at bounding box center [628, 662] width 1243 height 0
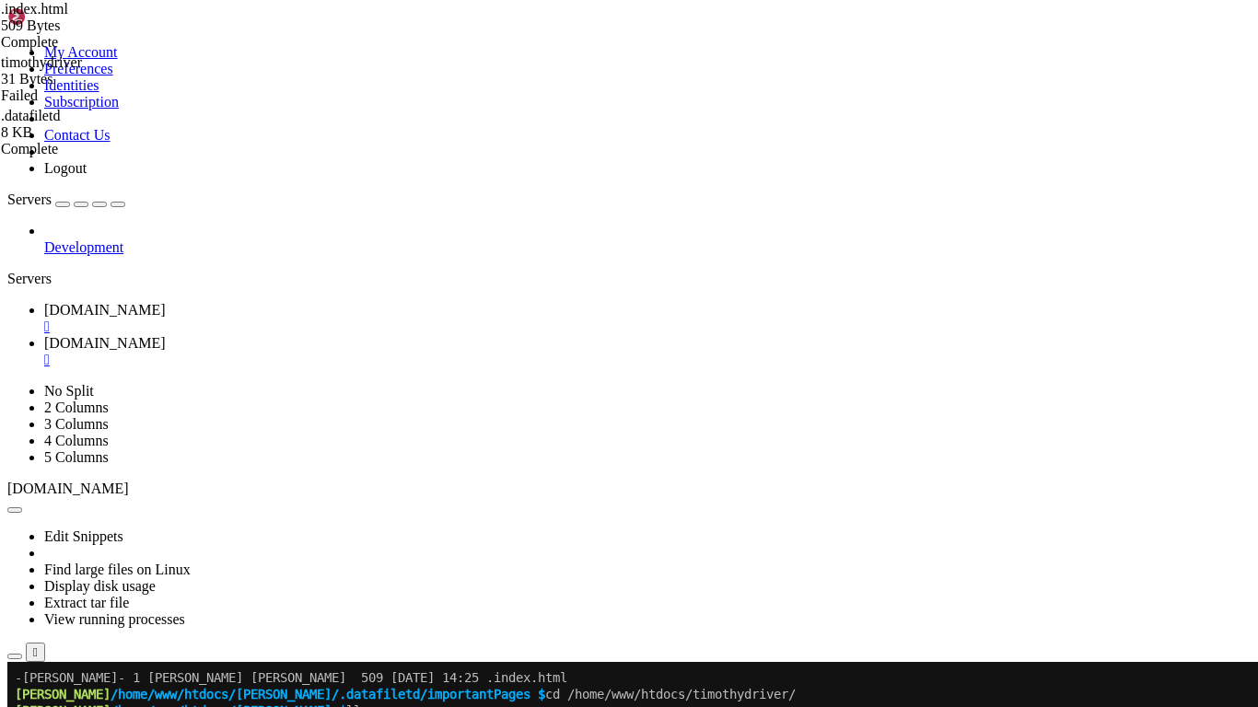
scroll to position [961, 0]
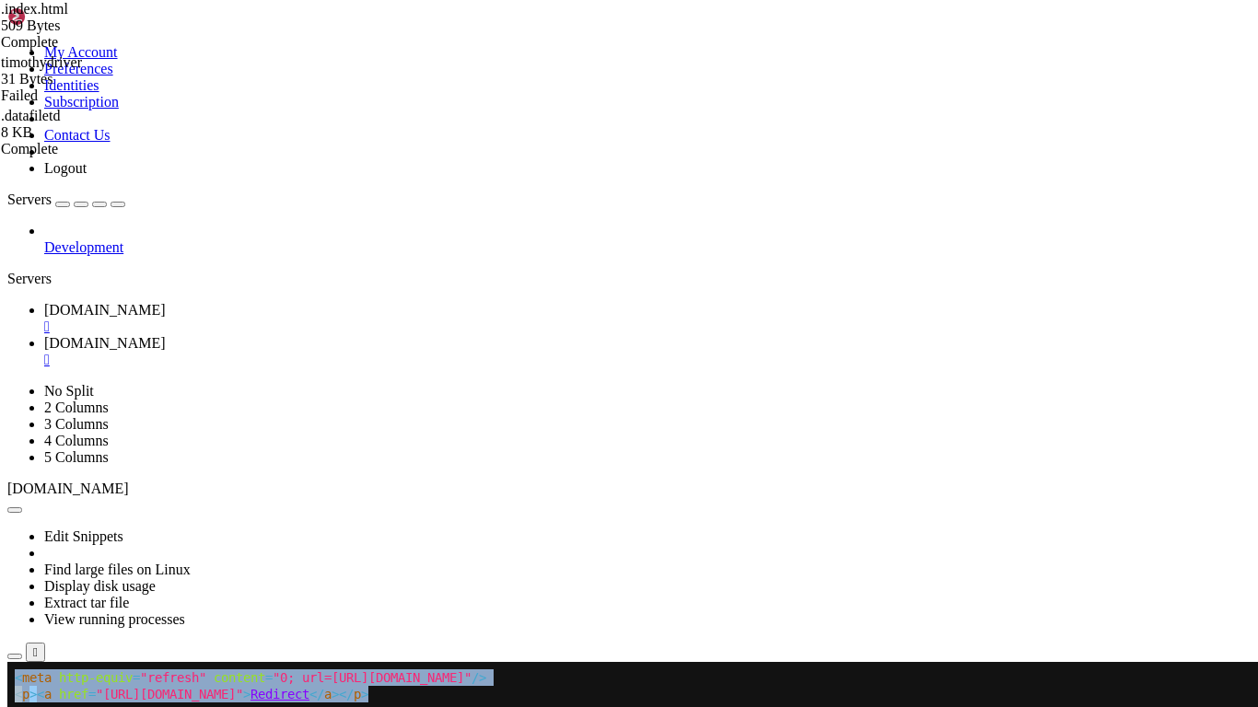
drag, startPoint x: 13, startPoint y: 673, endPoint x: 458, endPoint y: 688, distance: 445.8
click at [460, 551] on x-row "< p > < a href = "http://example.com/" > Redirect </ a ></ p >" at bounding box center [621, 694] width 1213 height 17
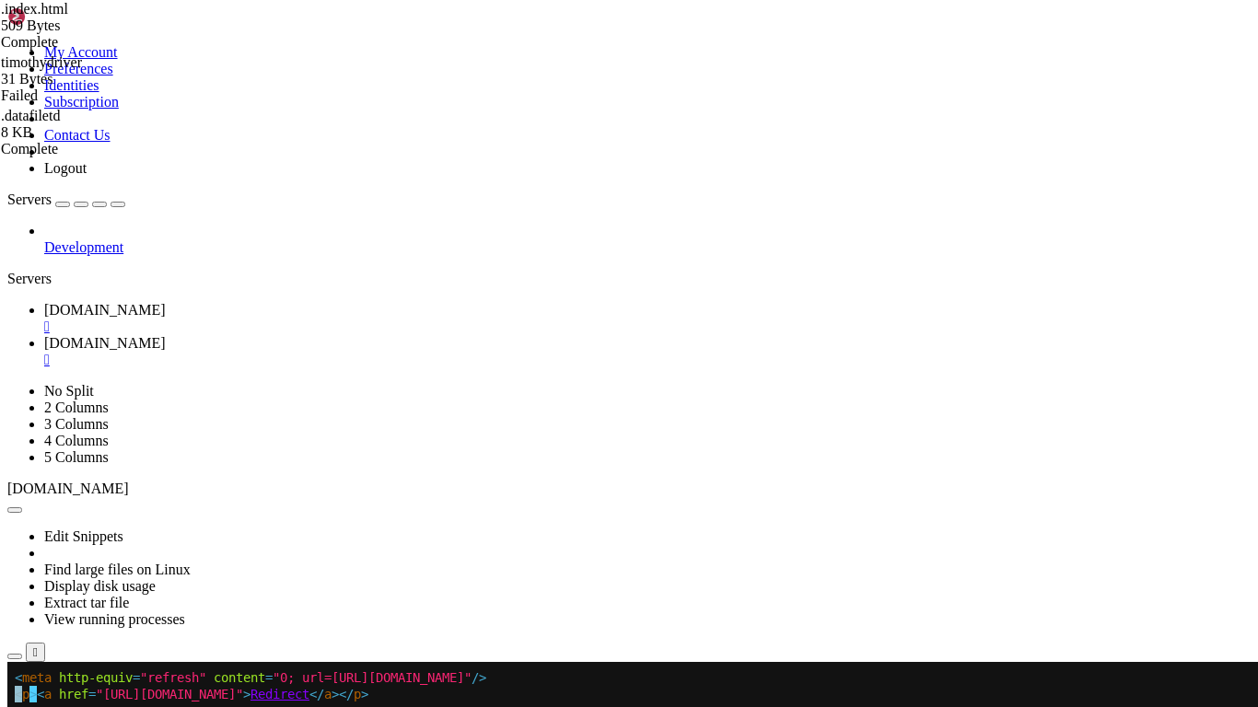
click at [451, 551] on x-row "< p > < a href = "http://example.com/" > Redirect </ a ></ p >" at bounding box center [621, 694] width 1213 height 17
drag, startPoint x: 656, startPoint y: 680, endPoint x: 347, endPoint y: 679, distance: 309.3
click at [347, 551] on span ""0; url=https://timothydriver.co.uk/construction"" at bounding box center [372, 677] width 199 height 15
click at [96, 551] on span "=" at bounding box center [91, 694] width 7 height 15
click at [108, 551] on div at bounding box center [111, 694] width 7 height 17
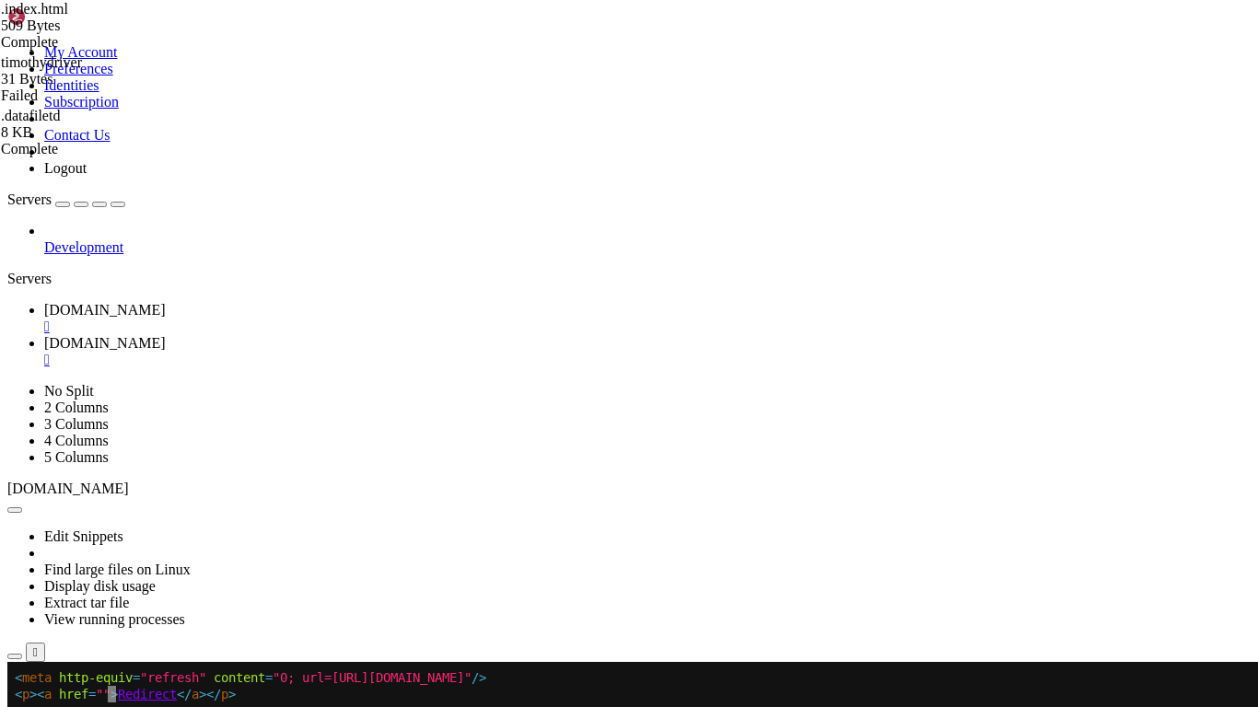
scroll to position [2, 0]
click at [574, 551] on x-row "< p > < a href = " https://timothydriver.co.uk/construction" > Redirect </ a ><…" at bounding box center [621, 694] width 1213 height 17
click at [610, 551] on x-row "< p > < a href = " https://timothydriver.co.uk/construction" > Redirect </ a ><…" at bounding box center [621, 694] width 1213 height 17
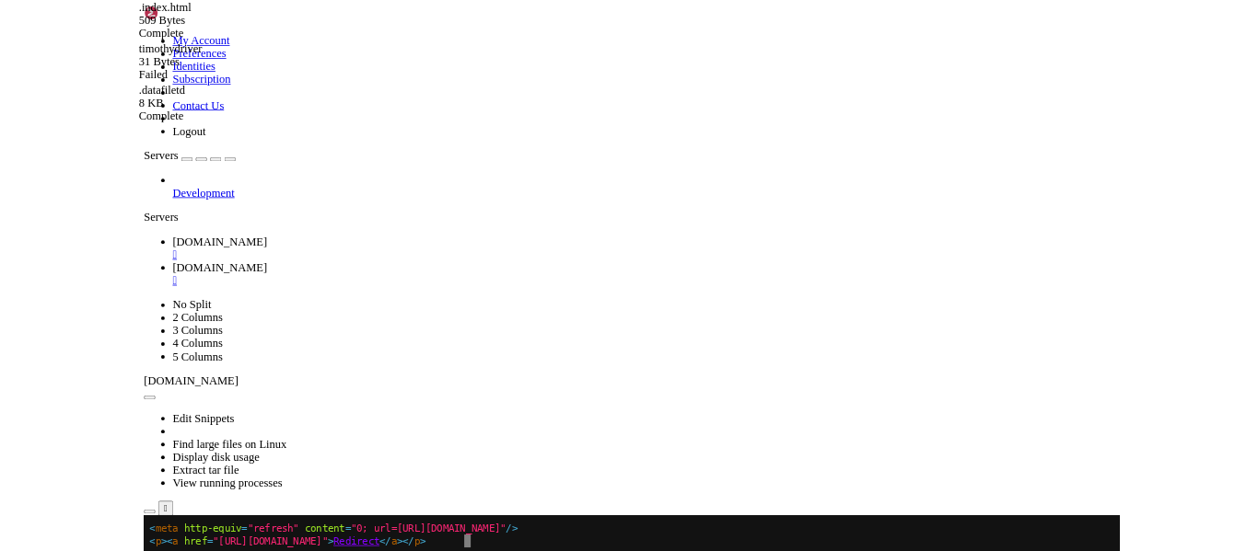
scroll to position [961, 0]
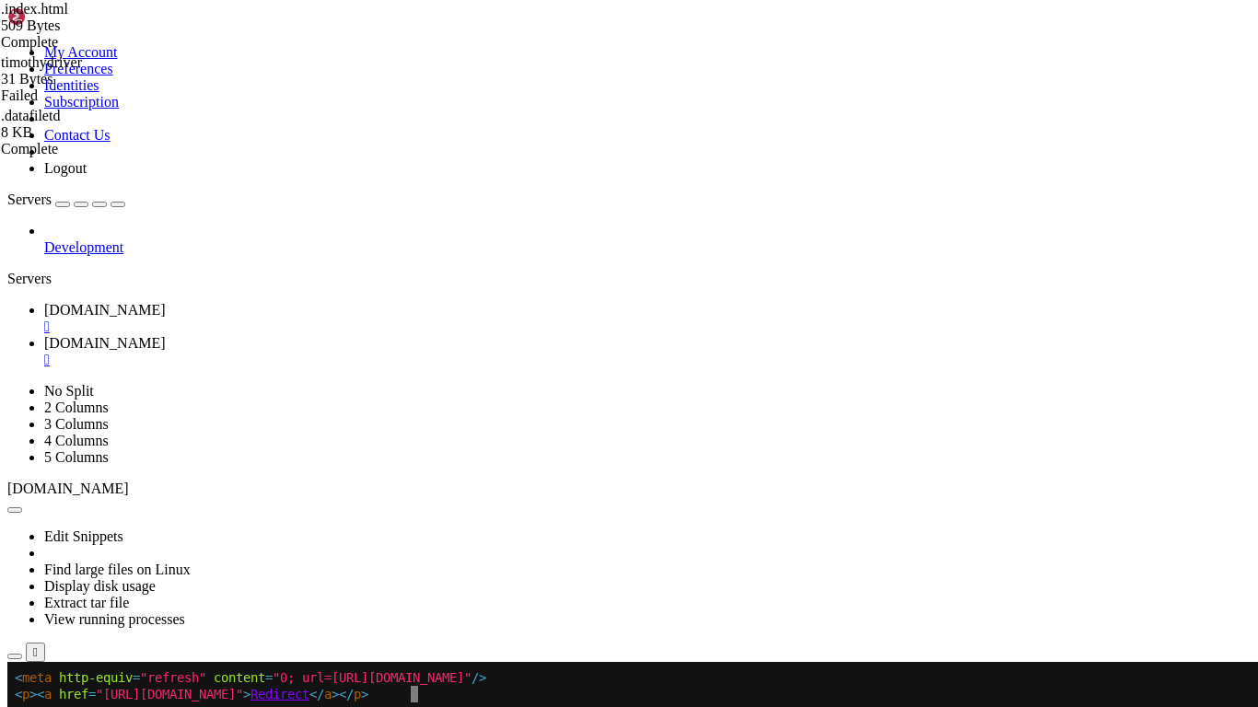
click at [368, 551] on span ">" at bounding box center [364, 694] width 7 height 15
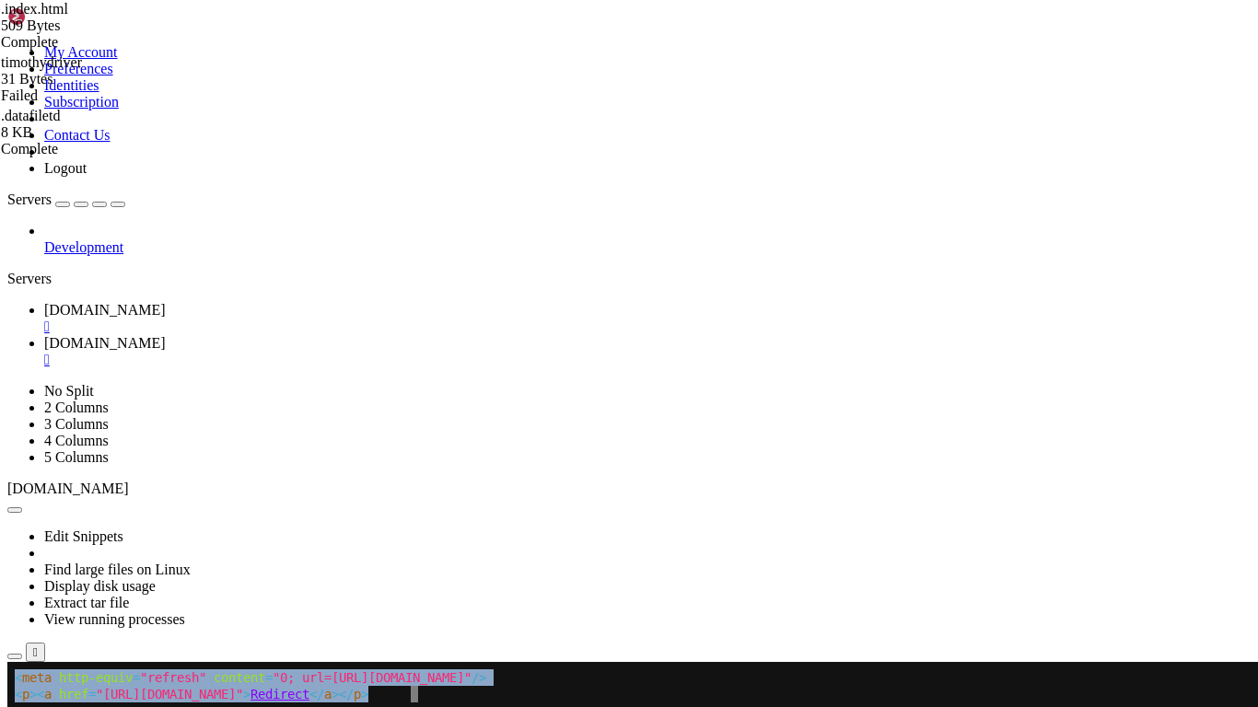
drag, startPoint x: 564, startPoint y: 693, endPoint x: 0, endPoint y: 698, distance: 564.4
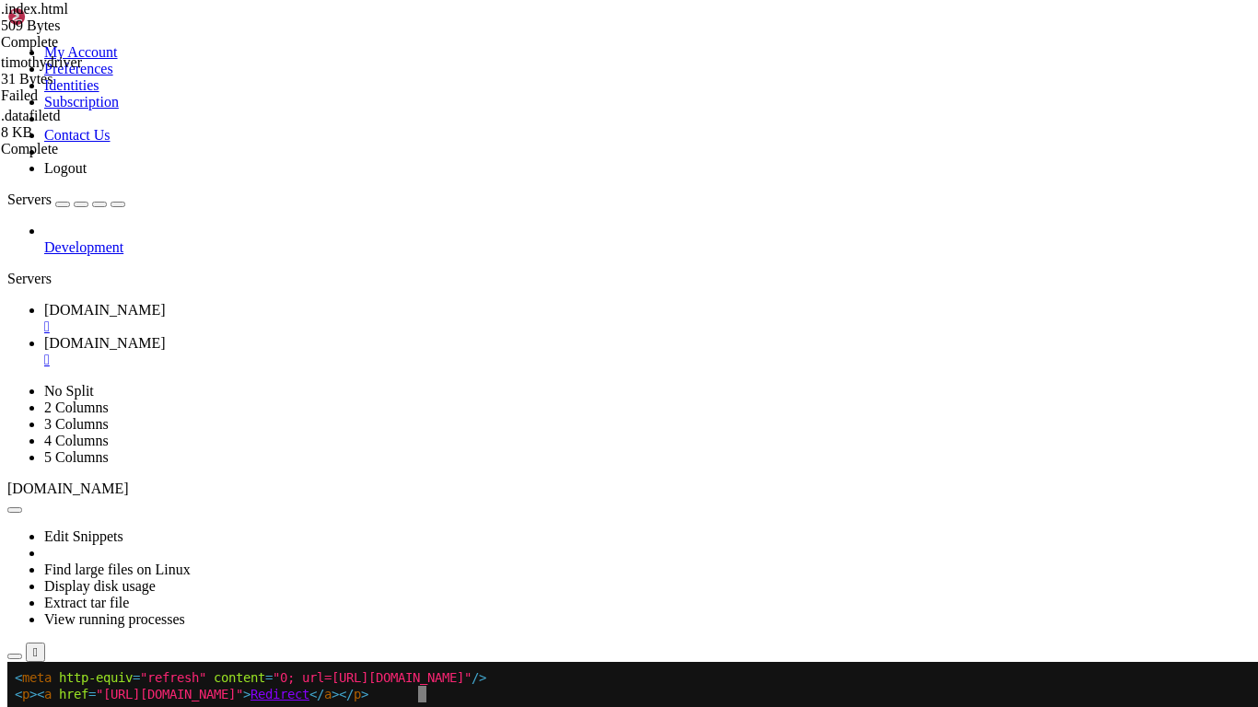
click at [572, 551] on x-row "< p > < a href = " https://timothydriver.co.uk/construction " > Redirect </ a >…" at bounding box center [621, 694] width 1213 height 17
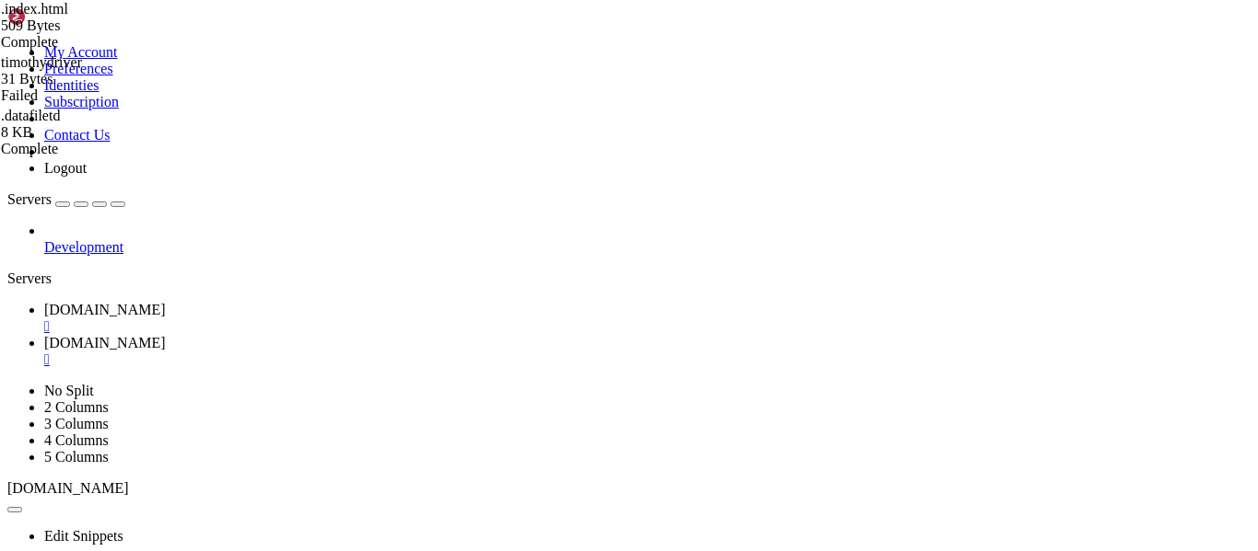
scroll to position [1110, 0]
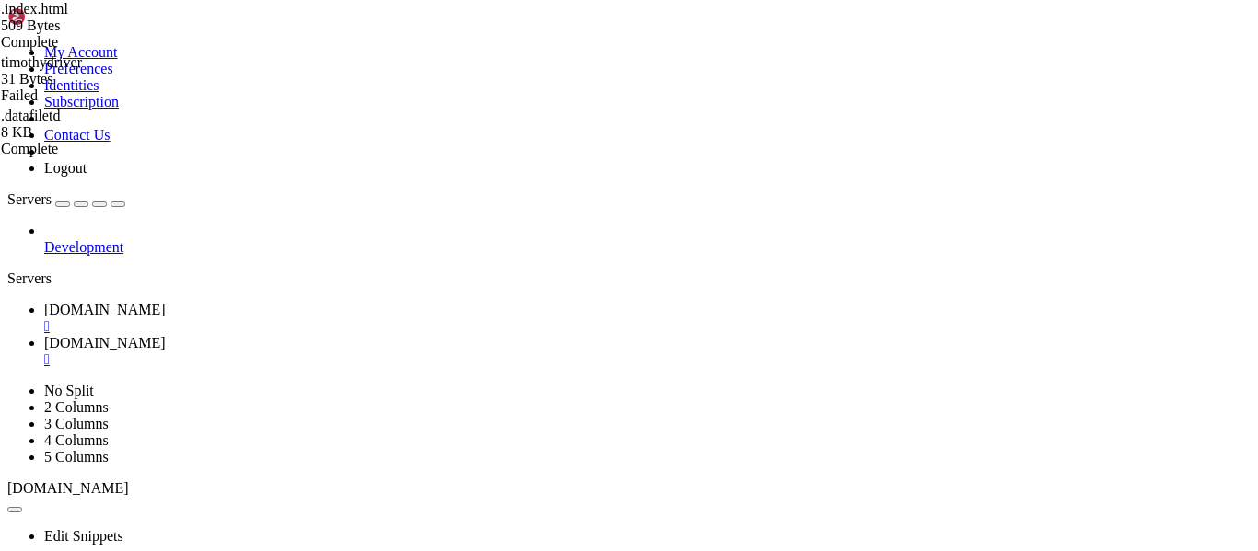
click at [236, 335] on link "Timothydriver.co.uk " at bounding box center [647, 351] width 1206 height 33
drag, startPoint x: 426, startPoint y: 64, endPoint x: 256, endPoint y: 75, distance: 170.6
drag, startPoint x: 451, startPoint y: 67, endPoint x: 256, endPoint y: 48, distance: 196.1
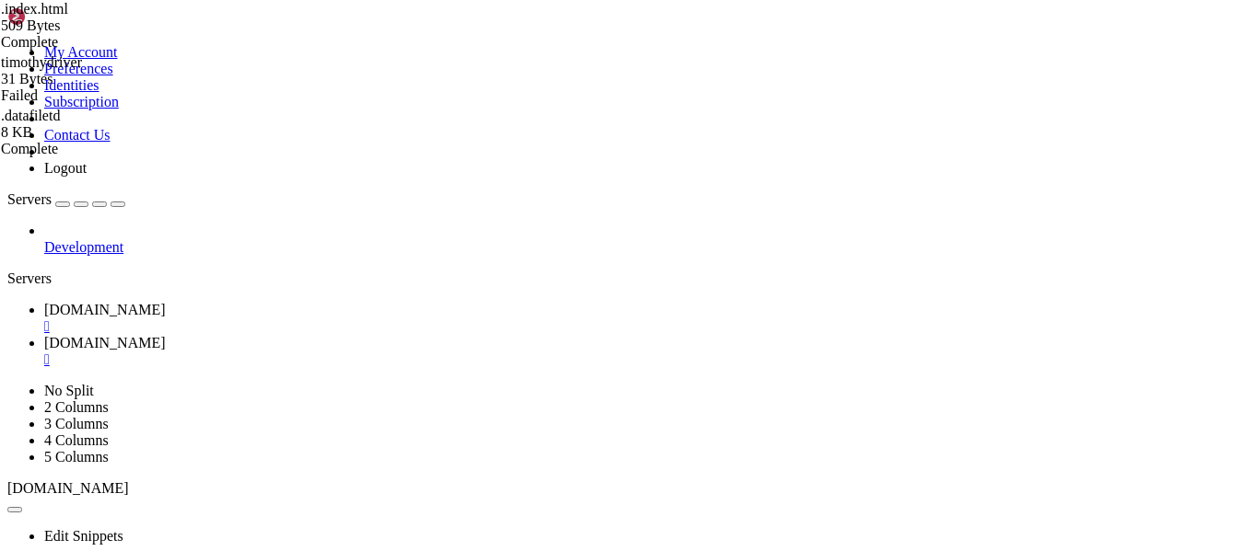
click at [80, 416] on div at bounding box center [629, 275] width 1258 height 551
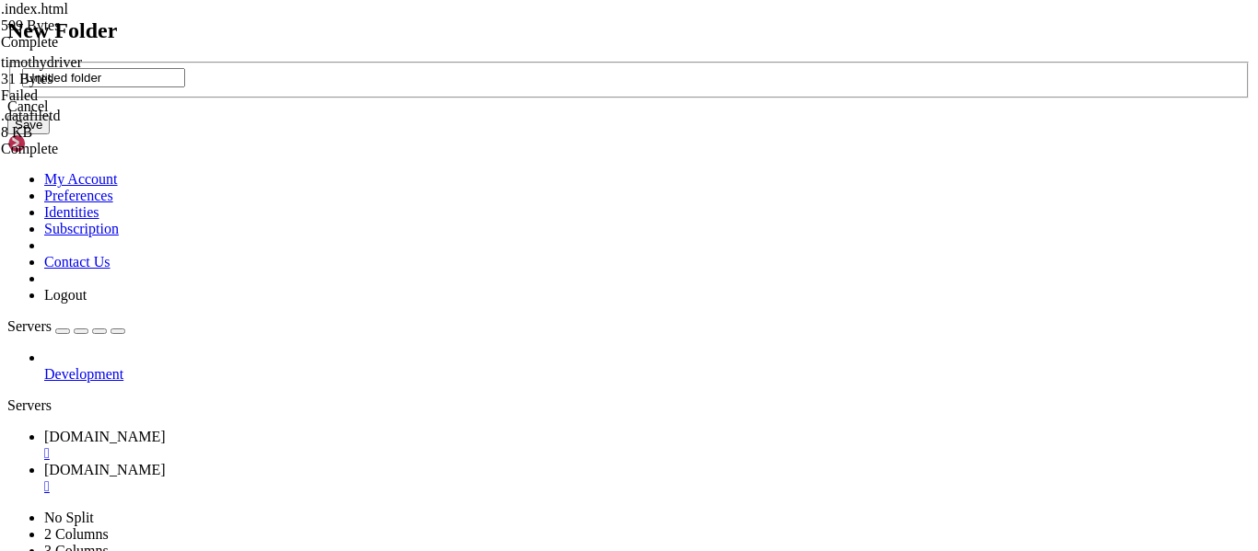
click at [659, 115] on div "Cancel" at bounding box center [628, 107] width 1243 height 17
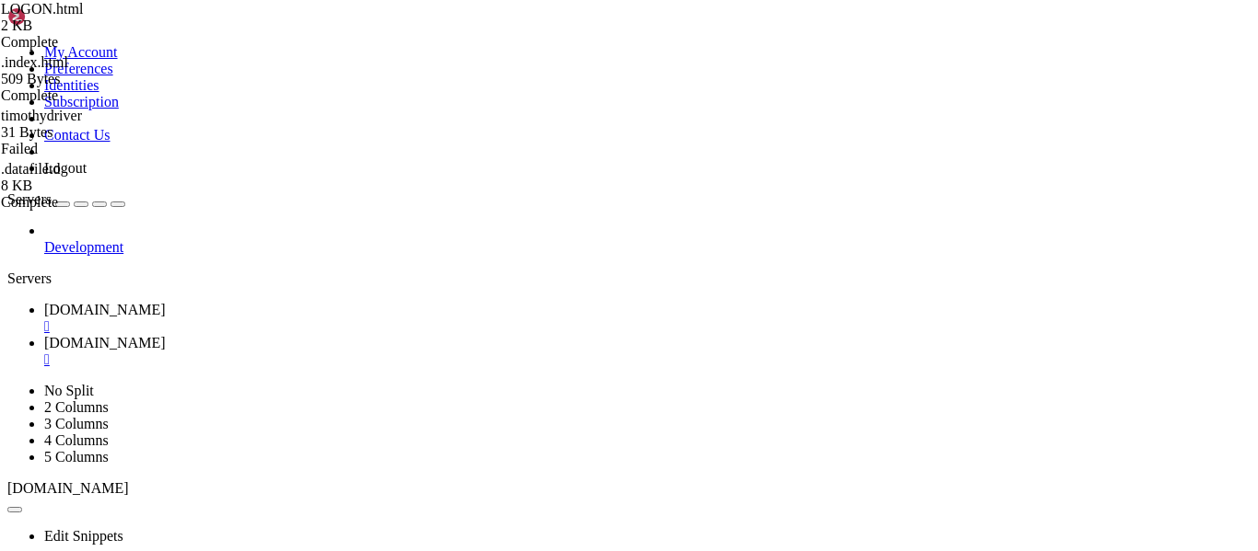
scroll to position [0, 0]
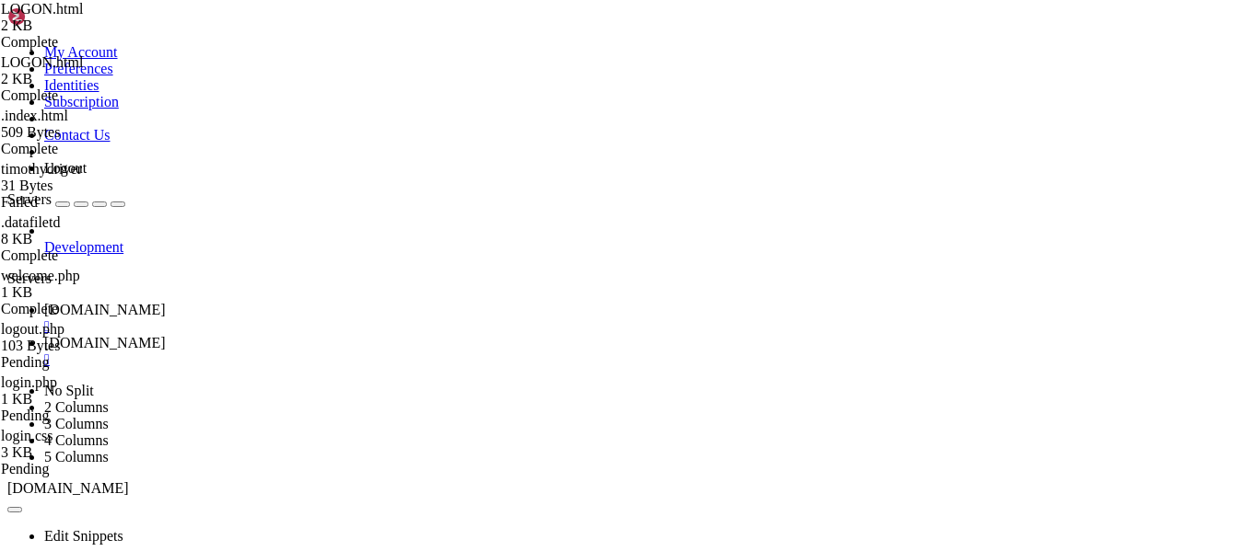
click at [166, 335] on span "Timothydriver.co.uk" at bounding box center [105, 343] width 122 height 16
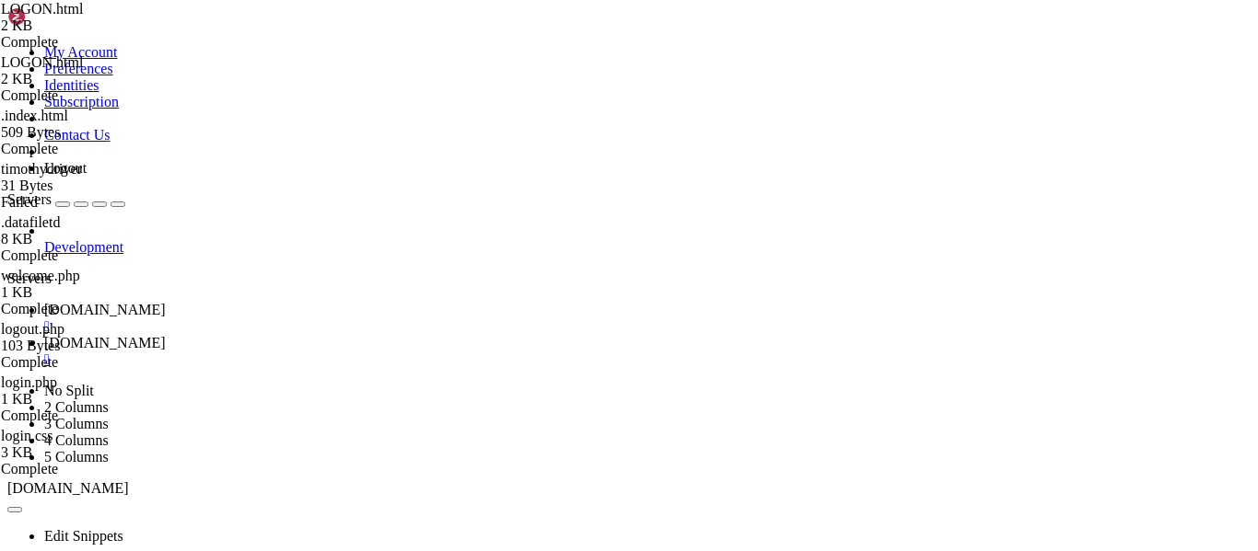
scroll to position [0, 0]
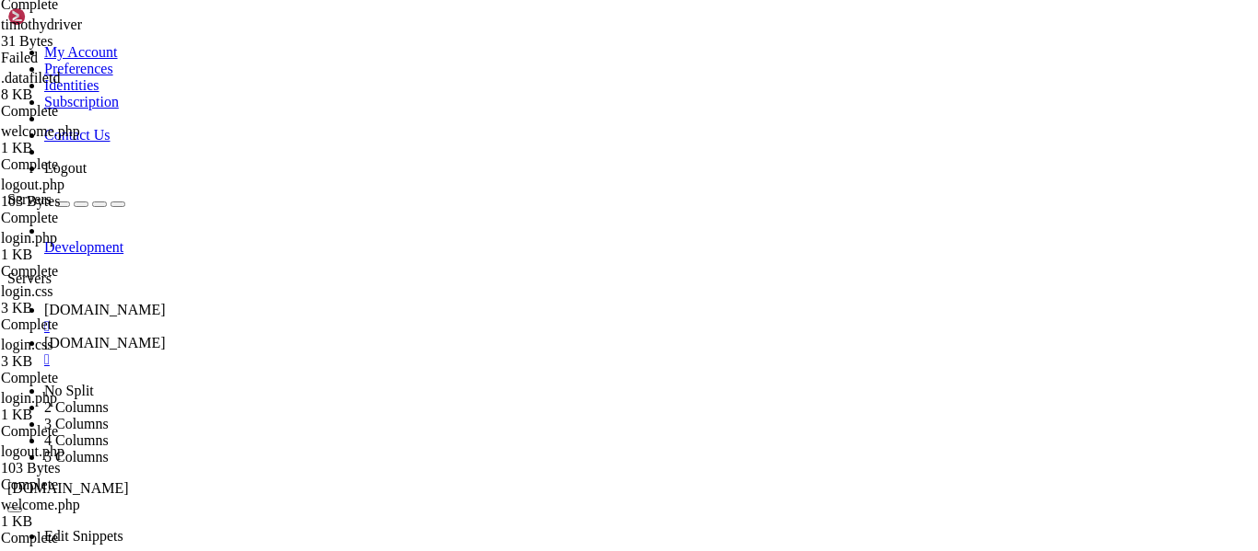
scroll to position [252, 0]
click at [66, 302] on span "Timothydriver.co.uk" at bounding box center [105, 310] width 122 height 16
click at [195, 302] on link "Timothydriver.co.uk " at bounding box center [647, 318] width 1206 height 33
click at [166, 335] on span "Timothydriver.co.uk" at bounding box center [105, 343] width 122 height 16
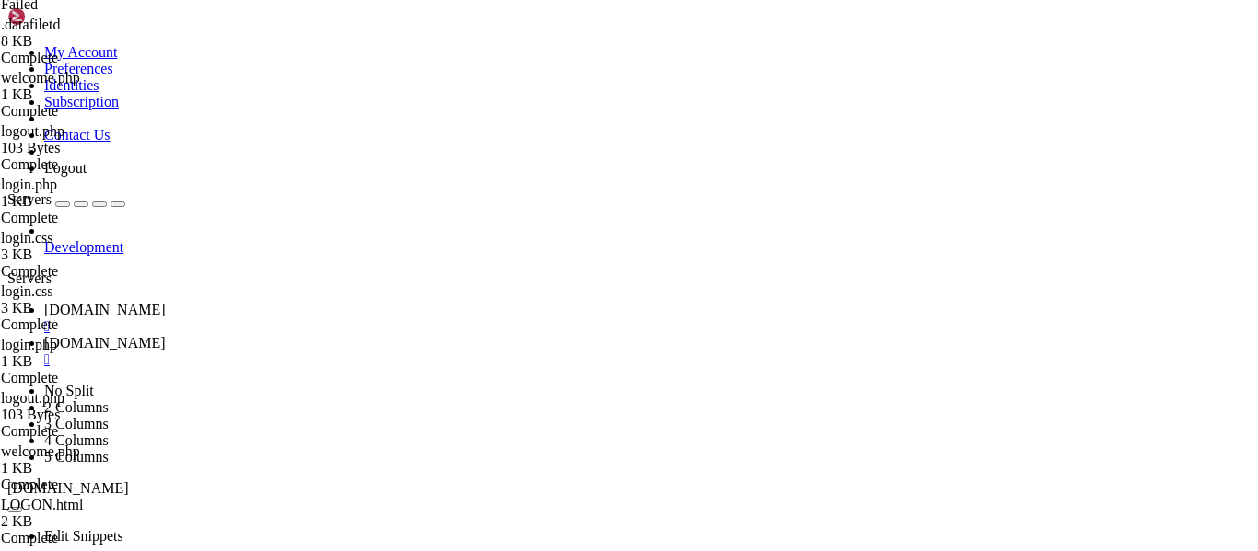
scroll to position [875, 0]
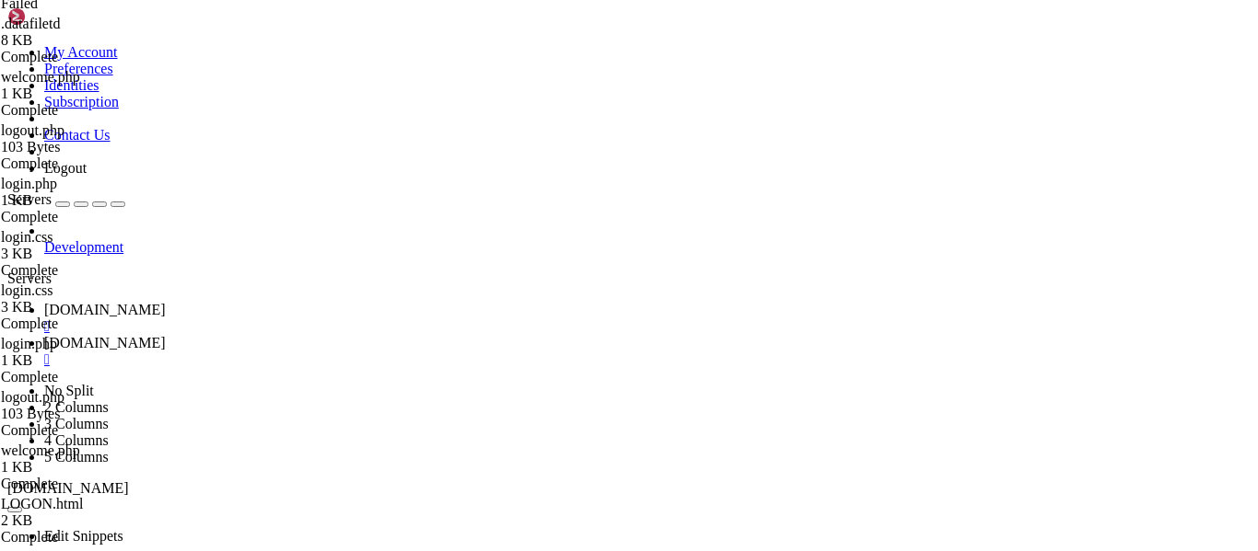
type input "/home/timothy/timothydriver"
